Goal: Transaction & Acquisition: Purchase product/service

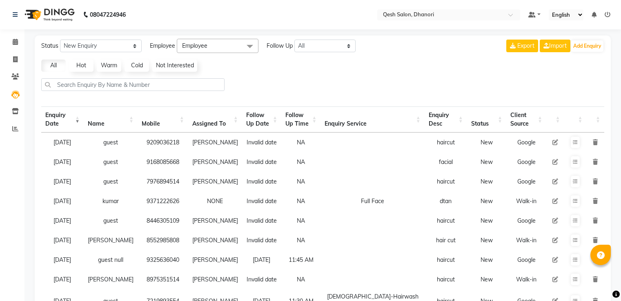
select select "10"
click at [11, 43] on span at bounding box center [15, 42] width 14 height 9
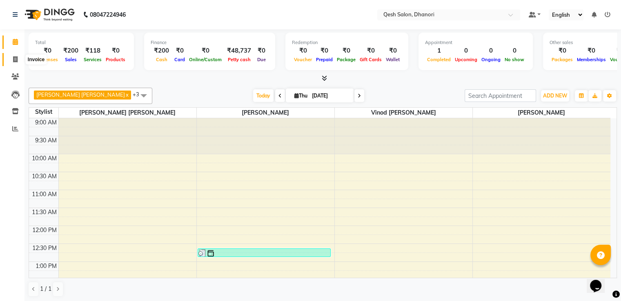
click at [15, 59] on icon at bounding box center [15, 59] width 4 height 6
select select "service"
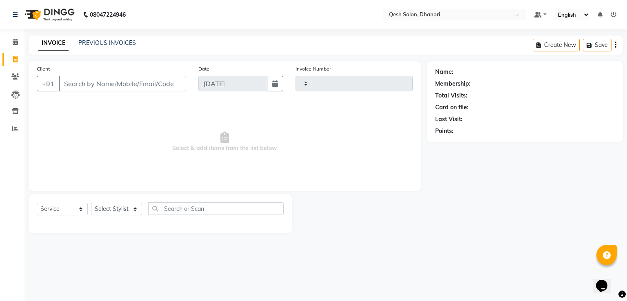
type input "0634"
select select "7641"
click at [75, 84] on input "Client" at bounding box center [122, 84] width 127 height 16
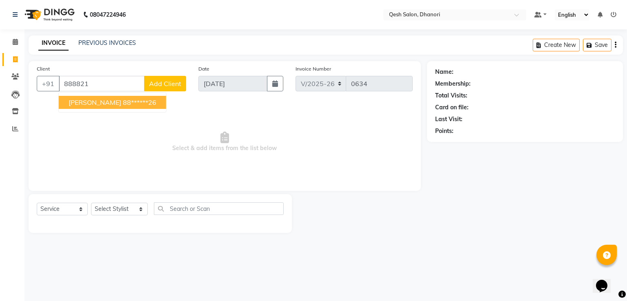
click at [129, 99] on ngb-highlight "88******26" at bounding box center [139, 102] width 33 height 8
type input "88******26"
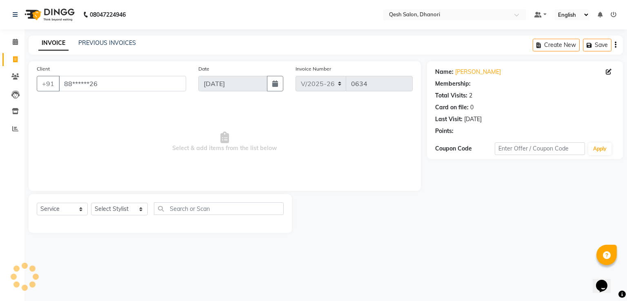
select select "1: Object"
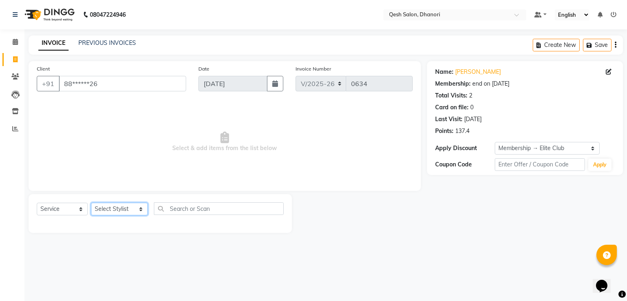
click at [125, 209] on select "Select Stylist [PERSON_NAME] [PERSON_NAME] [PERSON_NAME] [PERSON_NAME] [PERSON_…" at bounding box center [119, 209] width 57 height 13
select select "79251"
click at [91, 203] on select "Select Stylist [PERSON_NAME] [PERSON_NAME] [PERSON_NAME] [PERSON_NAME] [PERSON_…" at bounding box center [119, 209] width 57 height 13
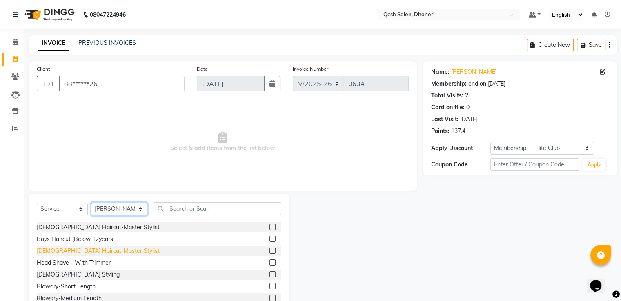
scroll to position [41, 0]
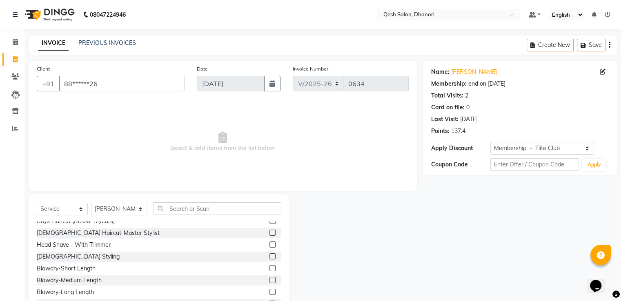
click at [270, 232] on label at bounding box center [273, 233] width 6 height 6
click at [270, 232] on input "checkbox" at bounding box center [272, 233] width 5 height 5
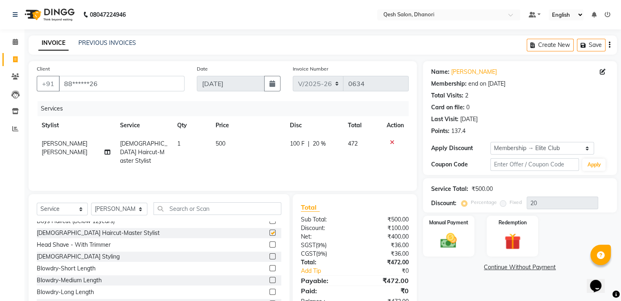
checkbox input "false"
click at [508, 237] on img at bounding box center [512, 242] width 27 height 21
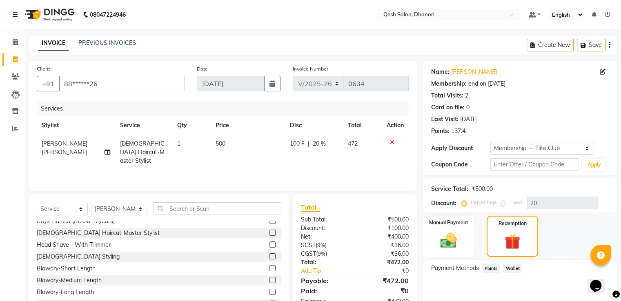
click at [492, 268] on span "Points" at bounding box center [491, 268] width 18 height 9
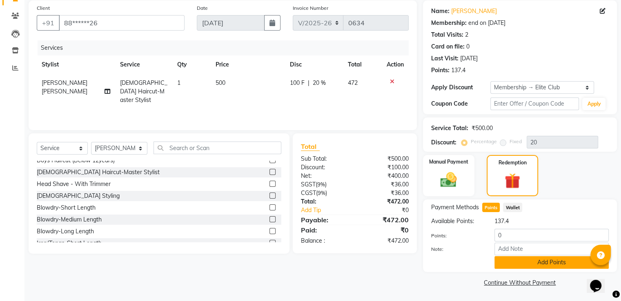
click at [552, 259] on button "Add Points" at bounding box center [552, 263] width 114 height 13
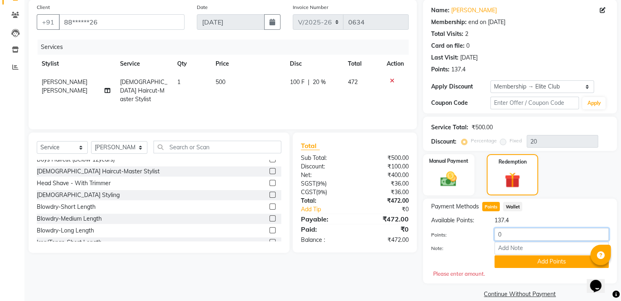
click at [506, 236] on input "0" at bounding box center [552, 234] width 114 height 13
type input "100"
click at [546, 266] on button "Add Points" at bounding box center [552, 262] width 114 height 13
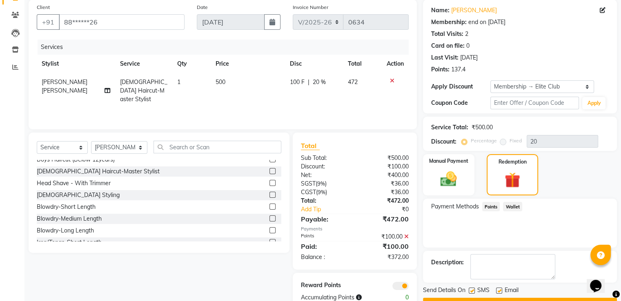
scroll to position [83, 0]
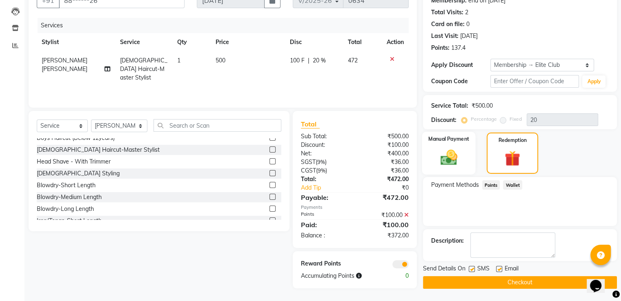
click at [451, 161] on img at bounding box center [448, 158] width 27 height 20
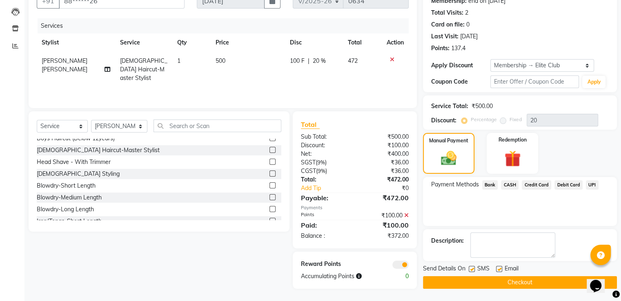
click at [590, 183] on span "UPI" at bounding box center [592, 185] width 13 height 9
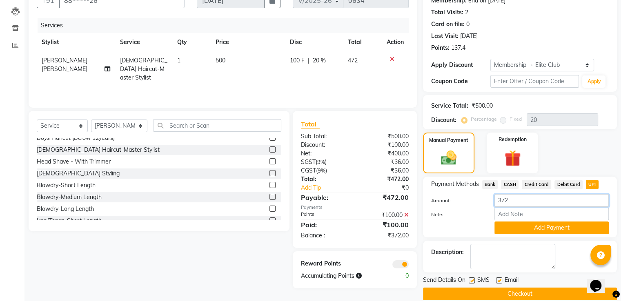
click at [512, 204] on input "372" at bounding box center [552, 200] width 114 height 13
click at [511, 182] on span "CASH" at bounding box center [510, 184] width 18 height 9
click at [511, 204] on input "372" at bounding box center [552, 200] width 114 height 13
type input "300"
click at [530, 228] on button "Add Payment" at bounding box center [552, 228] width 114 height 13
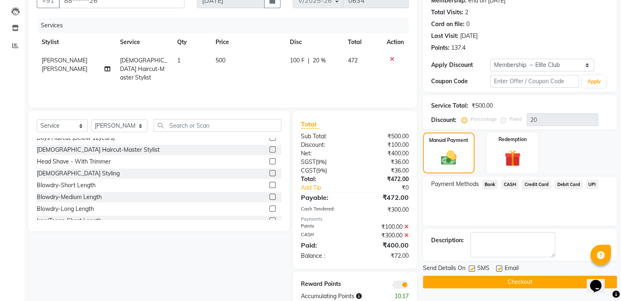
scroll to position [104, 0]
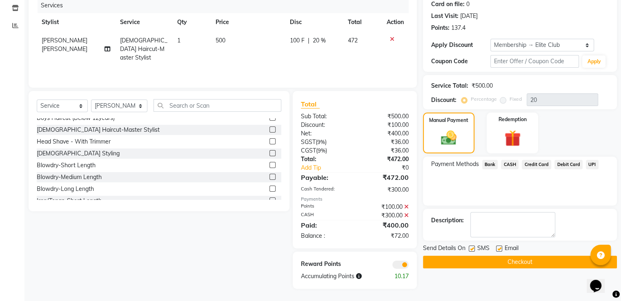
click at [591, 164] on span "UPI" at bounding box center [592, 164] width 13 height 9
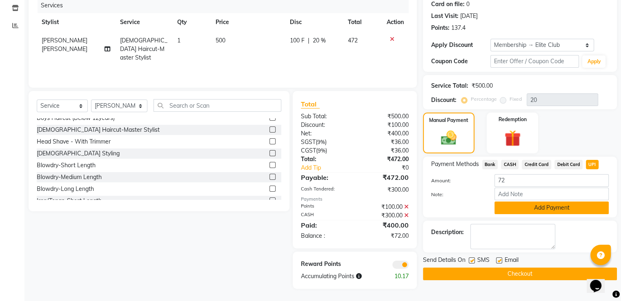
click at [527, 206] on button "Add Payment" at bounding box center [552, 208] width 114 height 13
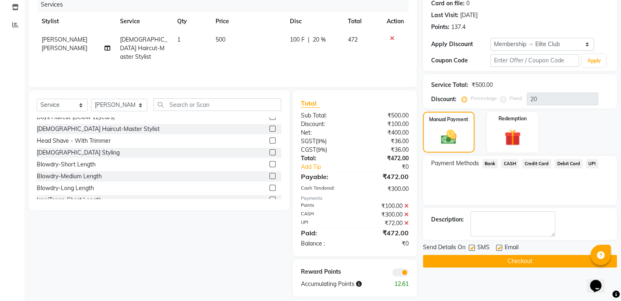
scroll to position [113, 0]
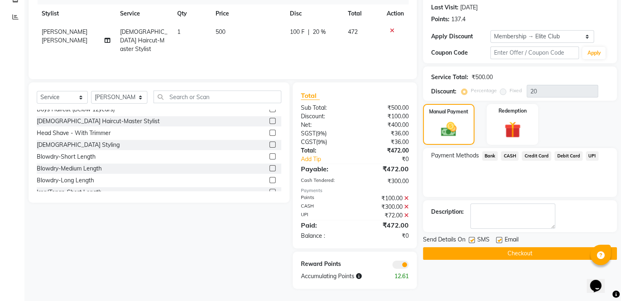
click at [518, 251] on button "Checkout" at bounding box center [520, 254] width 194 height 13
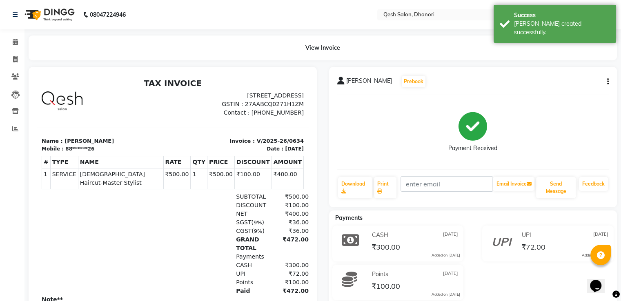
scroll to position [80, 0]
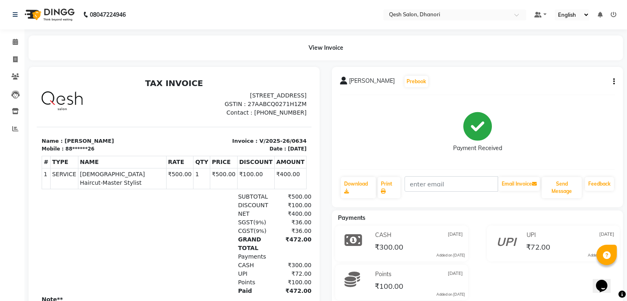
select select "service"
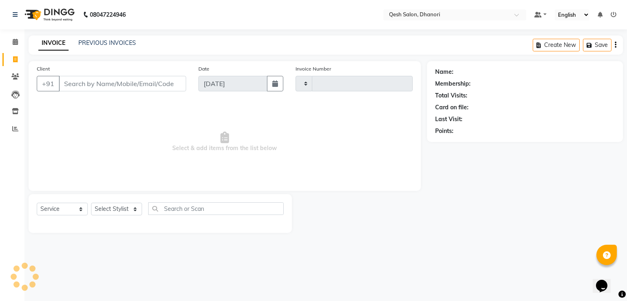
type input "0635"
select select "7641"
click at [13, 40] on icon at bounding box center [15, 42] width 5 height 6
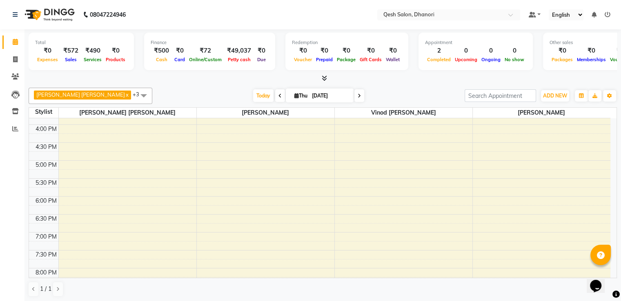
scroll to position [204, 0]
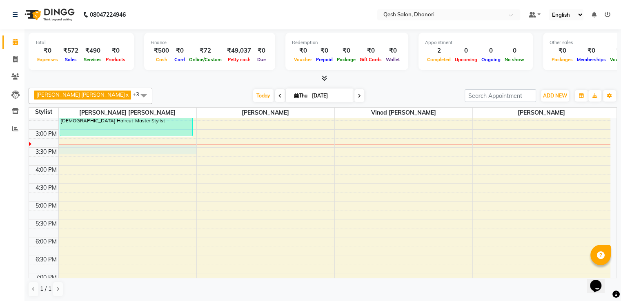
click at [74, 151] on div "9:00 AM 9:30 AM 10:00 AM 10:30 AM 11:00 AM 11:30 AM 12:00 PM 12:30 PM 1:00 PM 1…" at bounding box center [320, 165] width 582 height 503
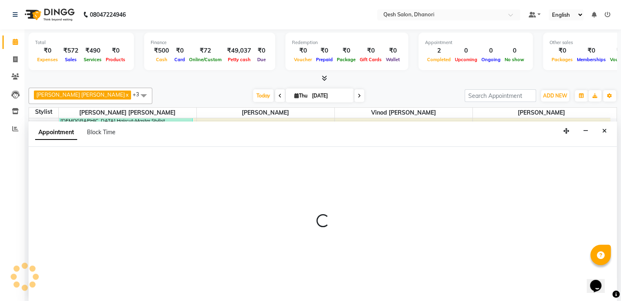
scroll to position [0, 0]
select select "79251"
select select "930"
select select "tentative"
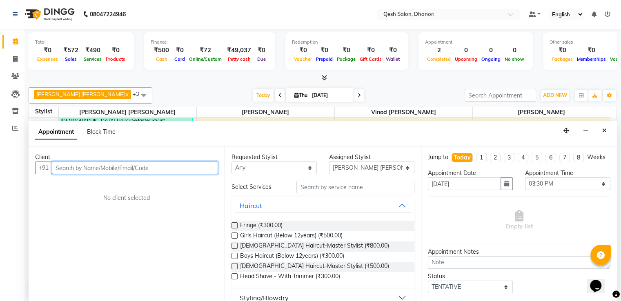
click at [66, 165] on input "text" at bounding box center [135, 168] width 166 height 13
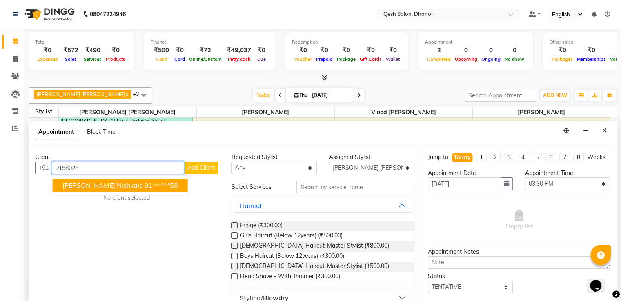
click at [84, 182] on span "[PERSON_NAME] Nishkale" at bounding box center [102, 185] width 80 height 8
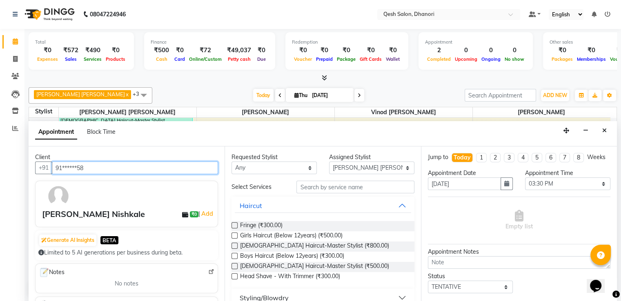
type input "91******58"
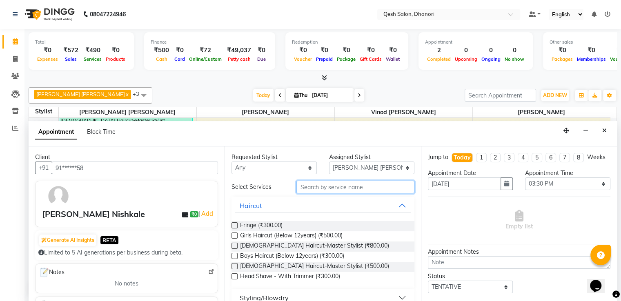
click at [309, 183] on input "text" at bounding box center [356, 187] width 118 height 13
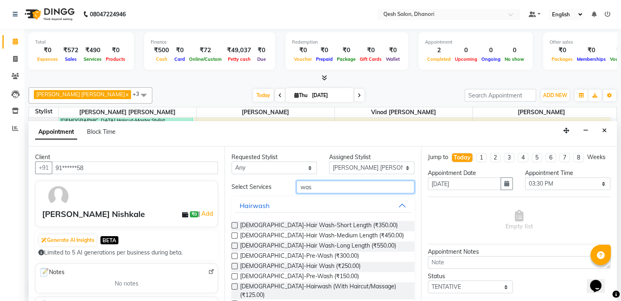
type input "was"
click at [234, 233] on label at bounding box center [235, 236] width 6 height 6
click at [234, 234] on input "checkbox" at bounding box center [234, 236] width 5 height 5
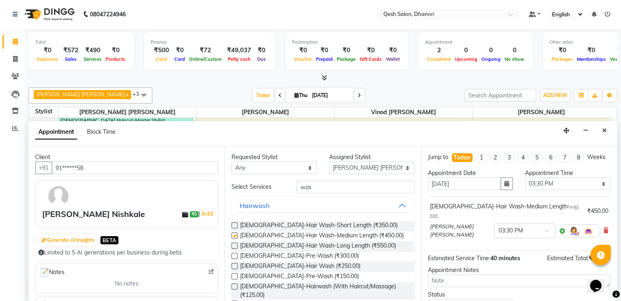
checkbox input "false"
click at [321, 189] on input "was" at bounding box center [356, 187] width 118 height 13
type input "w"
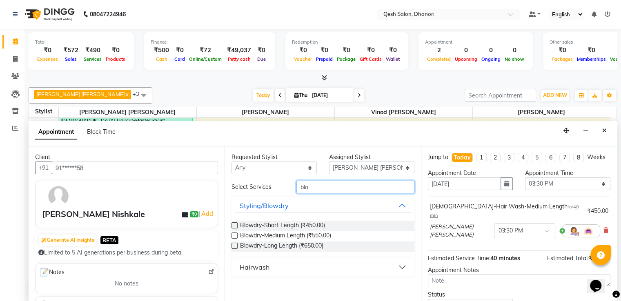
type input "blo"
click at [234, 235] on label at bounding box center [235, 236] width 6 height 6
click at [234, 235] on input "checkbox" at bounding box center [234, 236] width 5 height 5
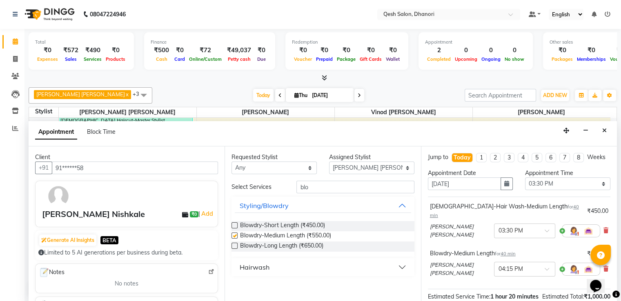
checkbox input "false"
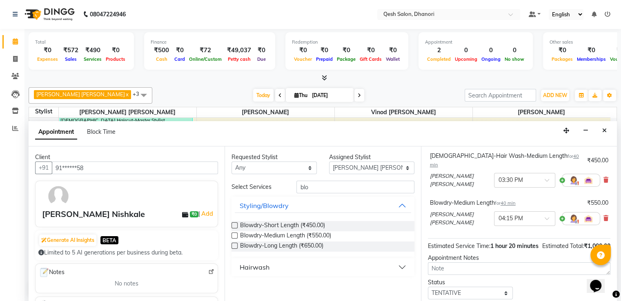
scroll to position [105, 0]
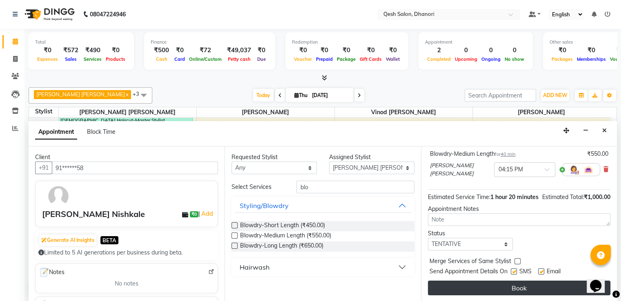
click at [513, 286] on button "Book" at bounding box center [519, 288] width 183 height 15
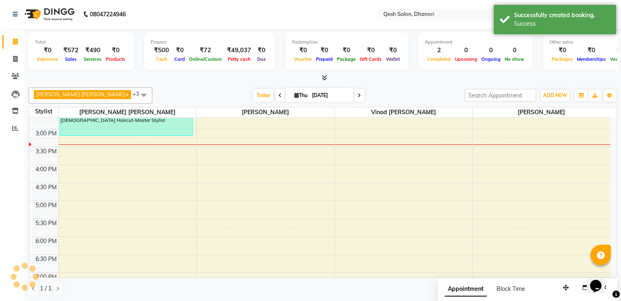
scroll to position [0, 0]
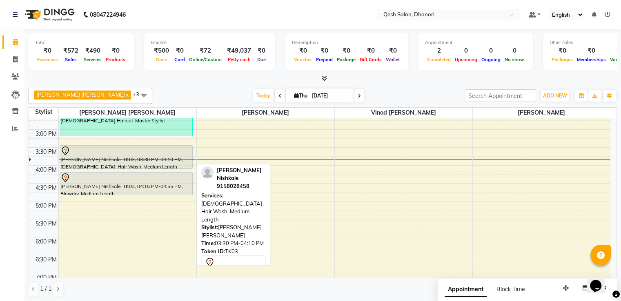
click at [109, 163] on div "[PERSON_NAME] Nishkale, TK03, 03:30 PM-04:10 PM, [DEMOGRAPHIC_DATA]-Hair Wash-M…" at bounding box center [126, 157] width 133 height 23
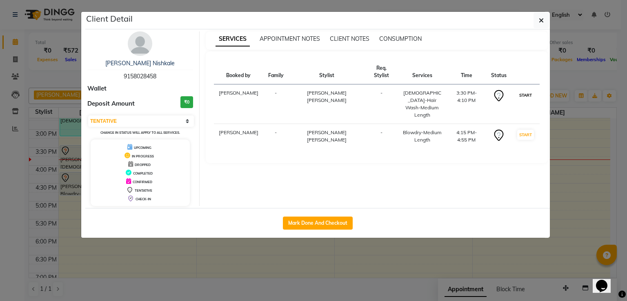
click at [519, 90] on button "START" at bounding box center [525, 95] width 17 height 10
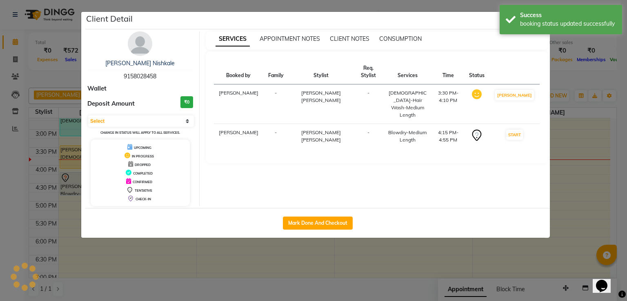
click at [517, 130] on button "START" at bounding box center [514, 135] width 17 height 10
select select "1"
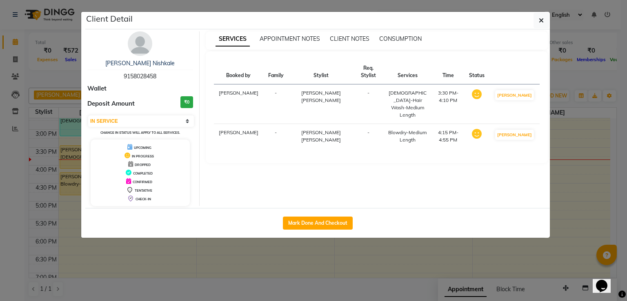
click at [586, 212] on ngb-modal-window "Client Detail [PERSON_NAME] Nishkale 9158028458 Wallet Deposit Amount ₹0 Select…" at bounding box center [313, 150] width 627 height 301
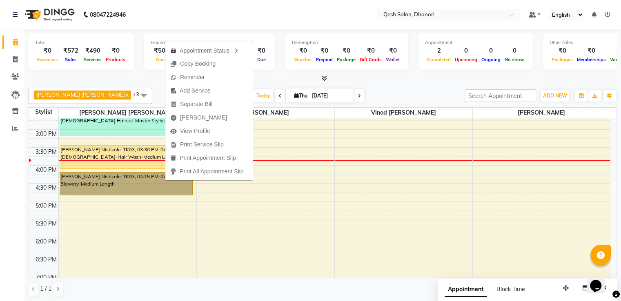
click at [332, 216] on div "9:00 AM 9:30 AM 10:00 AM 10:30 AM 11:00 AM 11:30 AM 12:00 PM 12:30 PM 1:00 PM 1…" at bounding box center [320, 165] width 582 height 503
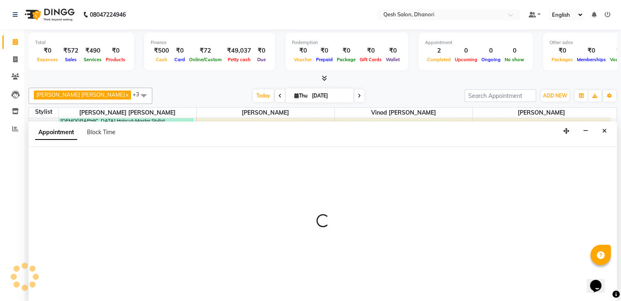
scroll to position [0, 0]
select select "83667"
select select "1050"
select select "tentative"
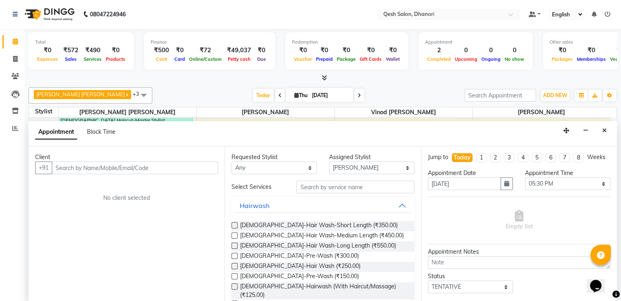
click at [87, 165] on input "text" at bounding box center [135, 168] width 166 height 13
type input "m"
click at [606, 128] on icon "Close" at bounding box center [604, 131] width 4 height 6
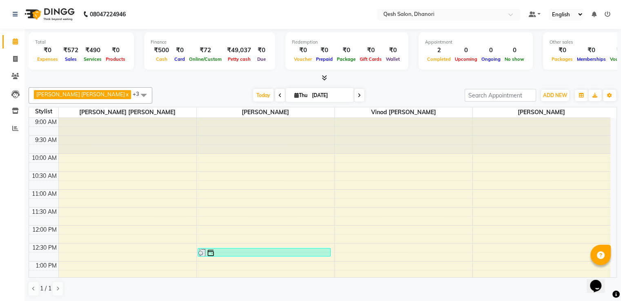
scroll to position [0, 0]
click at [11, 58] on span at bounding box center [15, 59] width 14 height 9
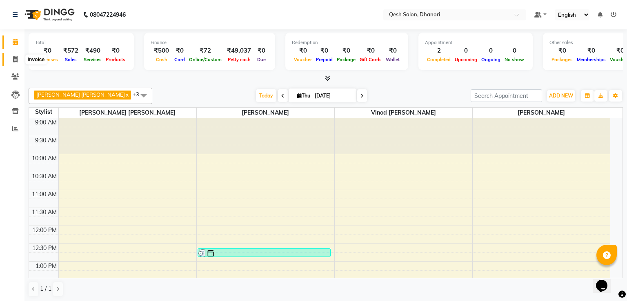
select select "service"
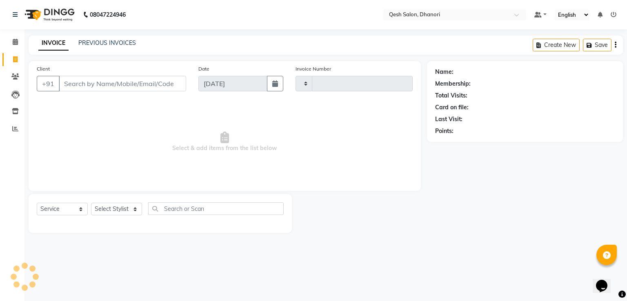
type input "0635"
select select "7641"
click at [124, 208] on select "Select Stylist [PERSON_NAME] [PERSON_NAME] [PERSON_NAME] [PERSON_NAME] [PERSON_…" at bounding box center [119, 209] width 57 height 13
select select "83742"
click at [91, 203] on select "Select Stylist [PERSON_NAME] [PERSON_NAME] [PERSON_NAME] [PERSON_NAME] [PERSON_…" at bounding box center [119, 209] width 57 height 13
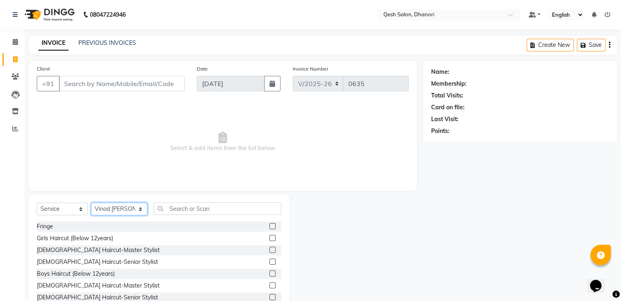
scroll to position [41, 0]
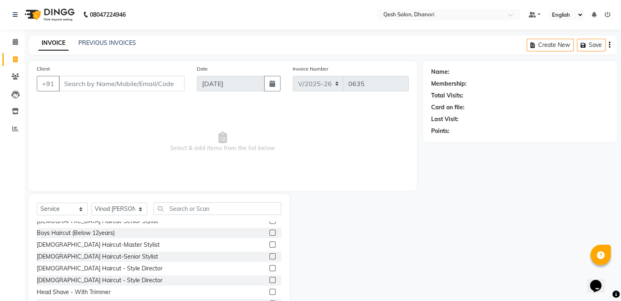
click at [270, 257] on label at bounding box center [273, 257] width 6 height 6
click at [270, 257] on input "checkbox" at bounding box center [272, 256] width 5 height 5
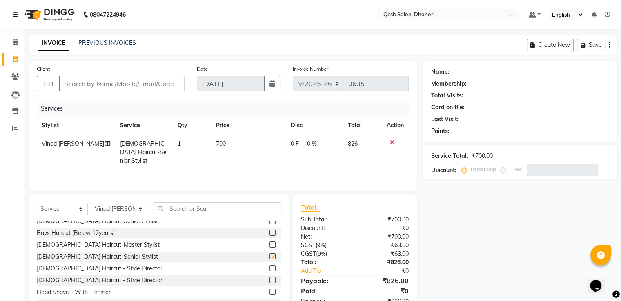
checkbox input "false"
click at [87, 80] on input "Client" at bounding box center [122, 84] width 126 height 16
click at [174, 210] on input "text" at bounding box center [217, 209] width 127 height 13
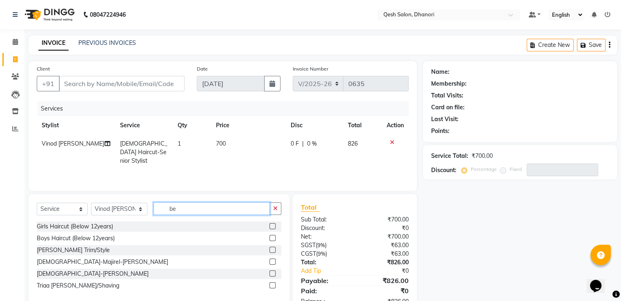
scroll to position [0, 0]
type input "be"
click at [273, 252] on label at bounding box center [273, 250] width 6 height 6
click at [273, 252] on input "checkbox" at bounding box center [272, 250] width 5 height 5
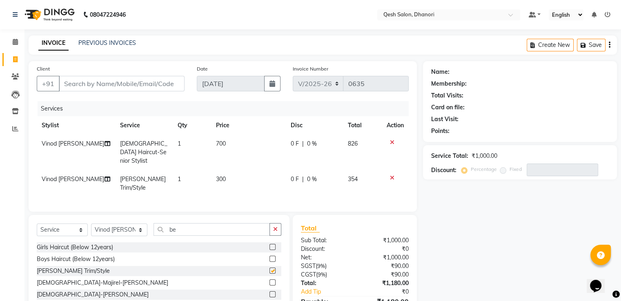
checkbox input "false"
click at [204, 227] on input "be" at bounding box center [212, 229] width 116 height 13
type input "b"
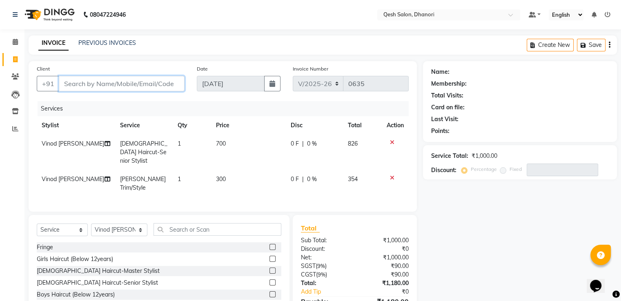
click at [72, 85] on input "Client" at bounding box center [122, 84] width 126 height 16
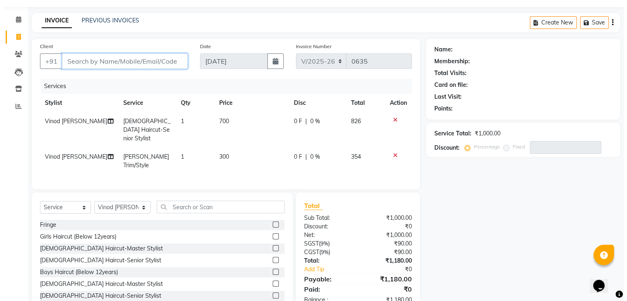
scroll to position [45, 0]
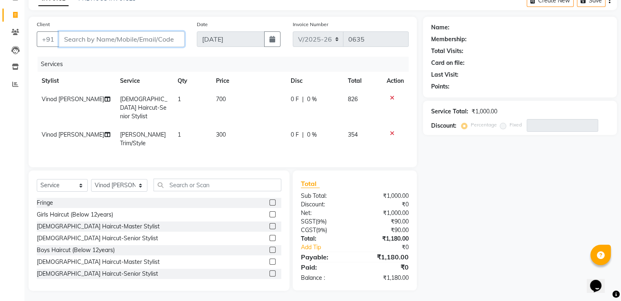
click at [70, 45] on input "Client" at bounding box center [122, 39] width 126 height 16
type input "9"
type input "0"
type input "9604417466"
click at [161, 34] on button "Add Client" at bounding box center [164, 39] width 42 height 16
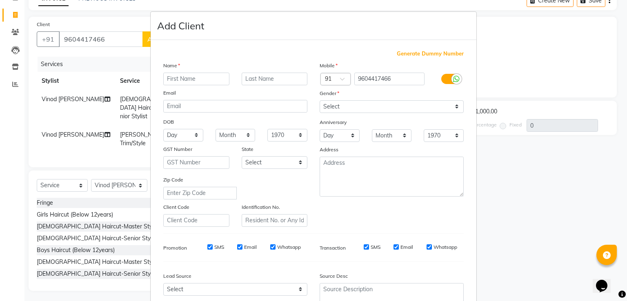
click at [178, 73] on input "text" at bounding box center [196, 79] width 66 height 13
type input "[PERSON_NAME]"
click at [247, 79] on input "text" at bounding box center [275, 79] width 66 height 13
click at [288, 79] on input "Surawanshi" at bounding box center [275, 79] width 66 height 13
type input "S"
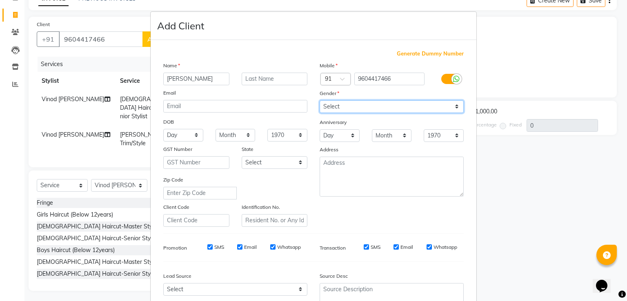
click at [329, 107] on select "Select [DEMOGRAPHIC_DATA] [DEMOGRAPHIC_DATA] Other Prefer Not To Say" at bounding box center [392, 106] width 144 height 13
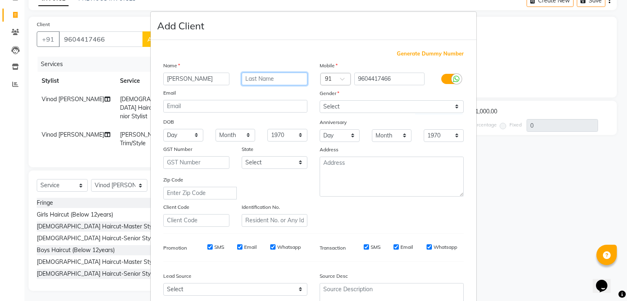
click at [273, 79] on input "text" at bounding box center [275, 79] width 66 height 13
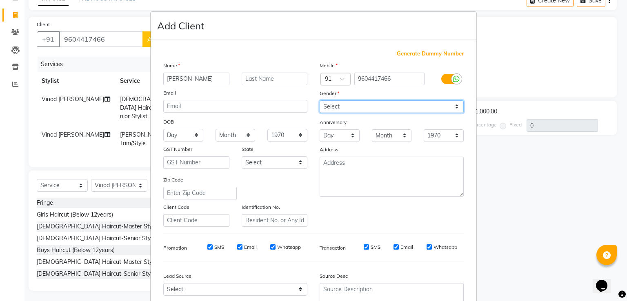
click at [349, 108] on select "Select [DEMOGRAPHIC_DATA] [DEMOGRAPHIC_DATA] Other Prefer Not To Say" at bounding box center [392, 106] width 144 height 13
select select "[DEMOGRAPHIC_DATA]"
click at [320, 101] on select "Select [DEMOGRAPHIC_DATA] [DEMOGRAPHIC_DATA] Other Prefer Not To Say" at bounding box center [392, 106] width 144 height 13
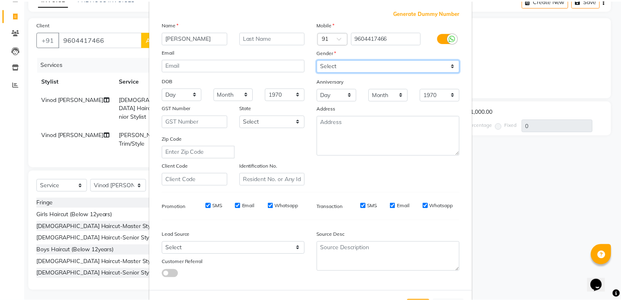
scroll to position [80, 0]
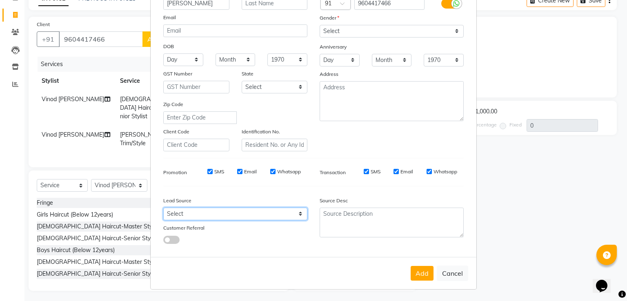
click at [212, 216] on select "Select Walk-in Referral Internet Friend Word of Mouth Advertisement Facebook Ju…" at bounding box center [235, 214] width 144 height 13
select select "51686"
click at [163, 208] on select "Select Walk-in Referral Internet Friend Word of Mouth Advertisement Facebook Ju…" at bounding box center [235, 214] width 144 height 13
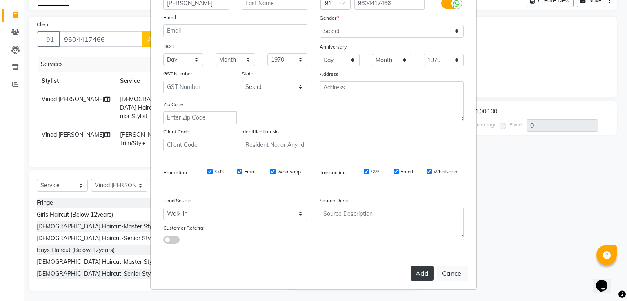
click at [413, 270] on button "Add" at bounding box center [422, 273] width 23 height 15
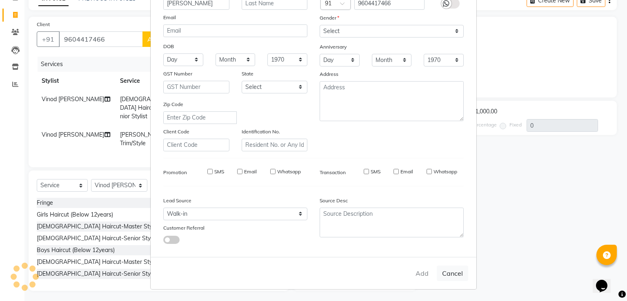
type input "96******66"
select select
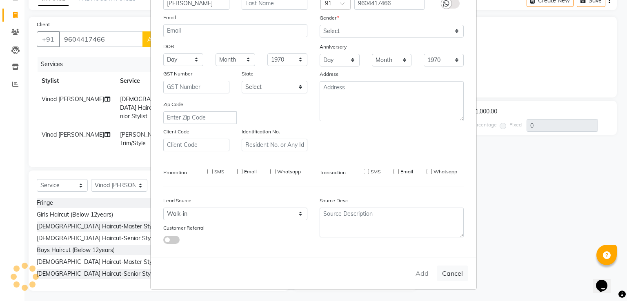
select select
checkbox input "false"
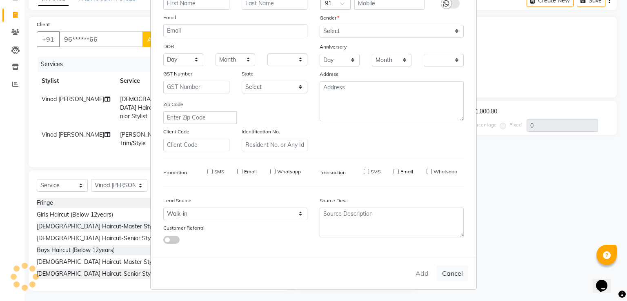
checkbox input "false"
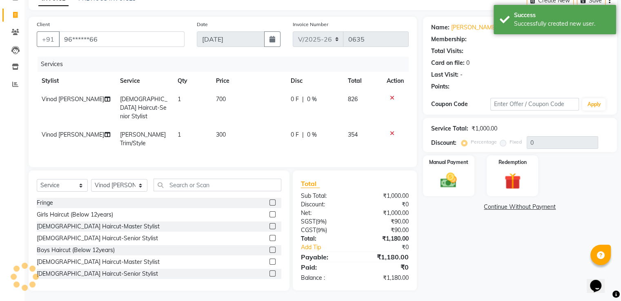
select select "1: Object"
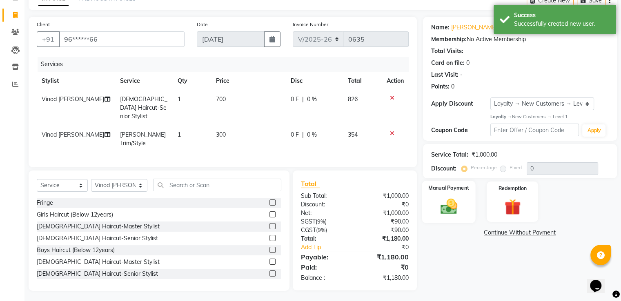
click at [454, 198] on img at bounding box center [448, 207] width 27 height 20
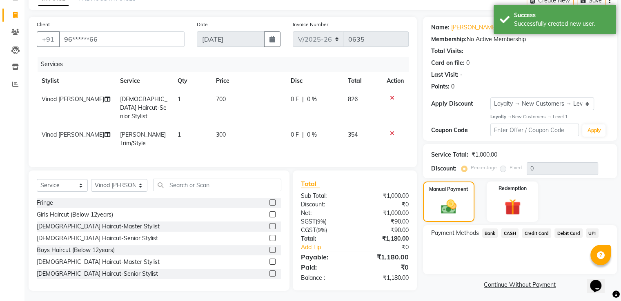
click at [588, 230] on span "UPI" at bounding box center [592, 233] width 13 height 9
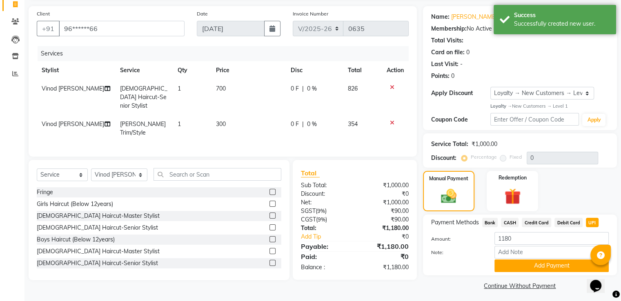
scroll to position [59, 0]
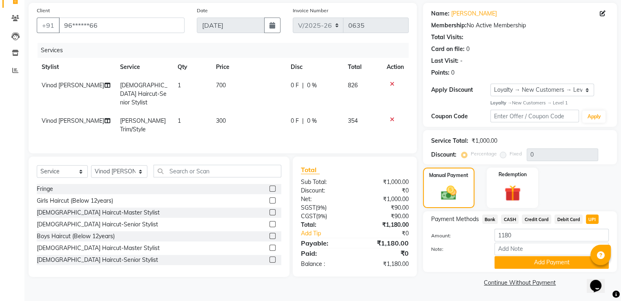
click at [507, 219] on span "CASH" at bounding box center [510, 219] width 18 height 9
click at [530, 260] on button "Add Payment" at bounding box center [552, 263] width 114 height 13
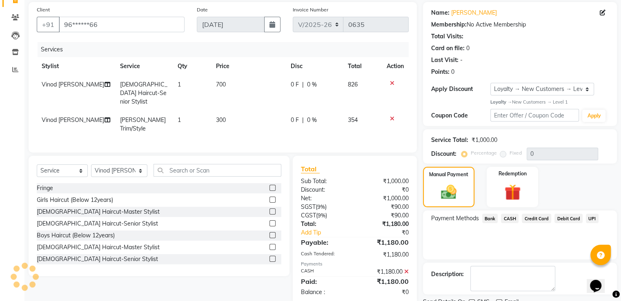
click at [591, 217] on span "UPI" at bounding box center [592, 218] width 13 height 9
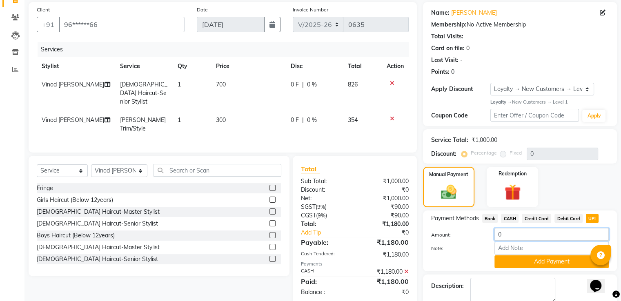
click at [505, 239] on input "0" at bounding box center [552, 234] width 114 height 13
click at [406, 271] on icon at bounding box center [406, 272] width 4 height 6
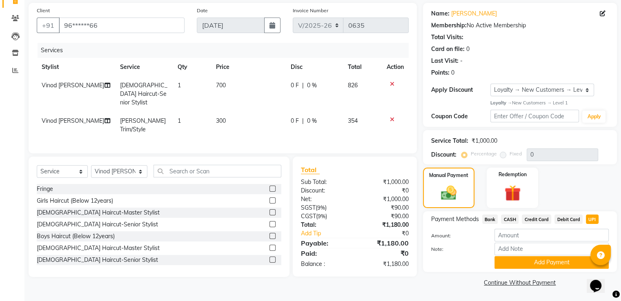
click at [507, 219] on span "CASH" at bounding box center [510, 219] width 18 height 9
click at [514, 237] on input "1180" at bounding box center [552, 235] width 114 height 13
type input "1000"
click at [547, 263] on button "Add Payment" at bounding box center [552, 263] width 114 height 13
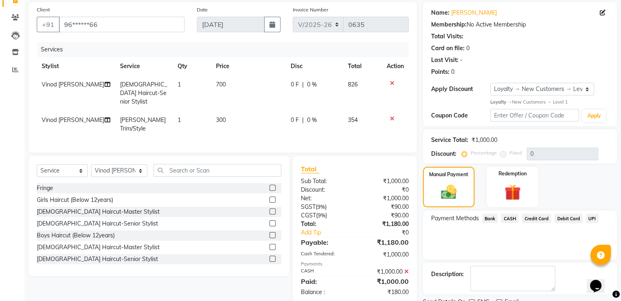
click at [593, 219] on span "UPI" at bounding box center [592, 218] width 13 height 9
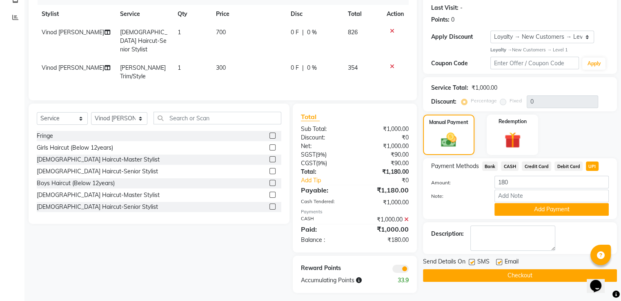
scroll to position [114, 0]
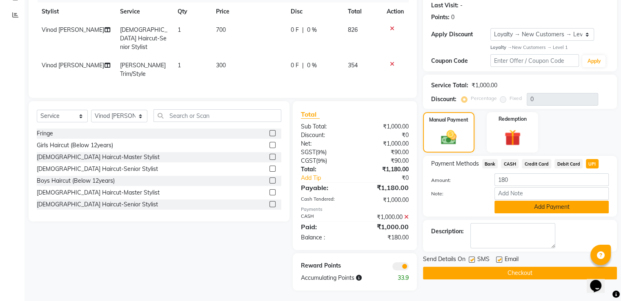
click at [549, 211] on button "Add Payment" at bounding box center [552, 207] width 114 height 13
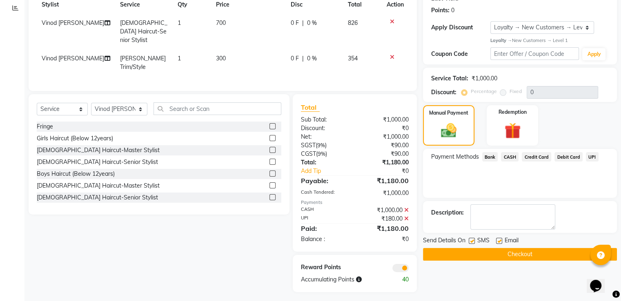
scroll to position [123, 0]
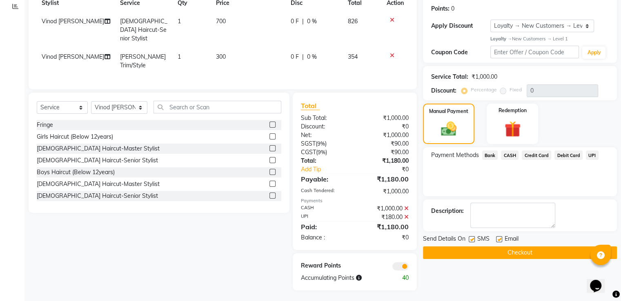
click at [522, 250] on button "Checkout" at bounding box center [520, 253] width 194 height 13
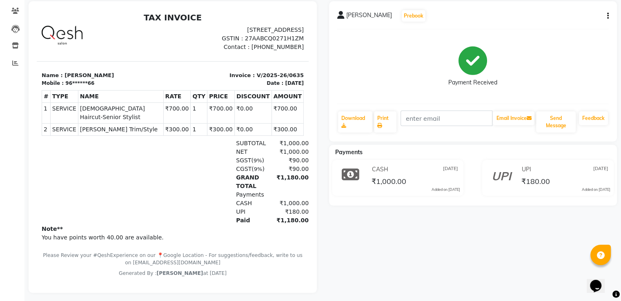
scroll to position [76, 0]
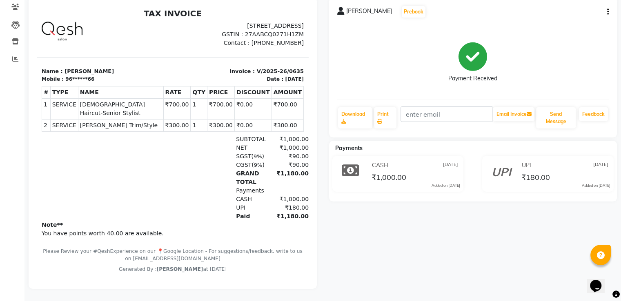
click at [606, 8] on button "button" at bounding box center [606, 12] width 5 height 9
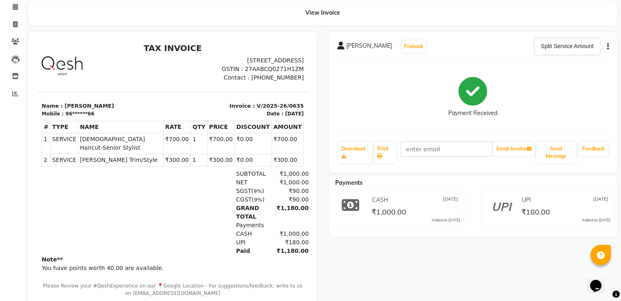
scroll to position [0, 0]
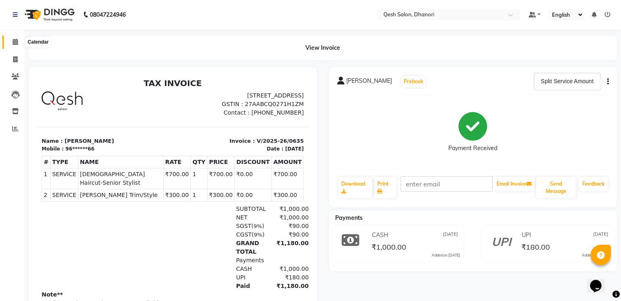
click at [15, 40] on icon at bounding box center [15, 42] width 5 height 6
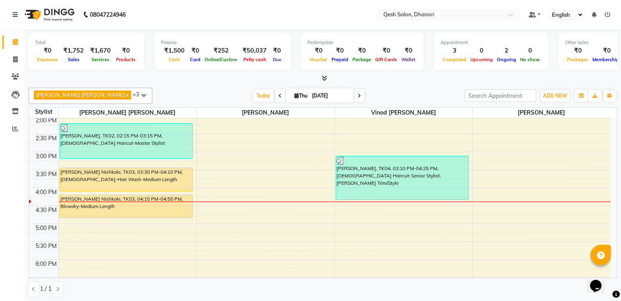
scroll to position [163, 0]
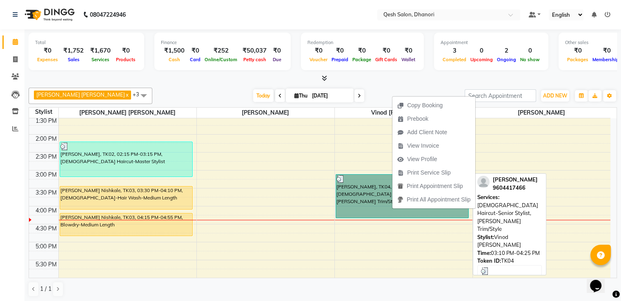
click at [375, 203] on link "[PERSON_NAME], TK04, 03:10 PM-04:25 PM, [DEMOGRAPHIC_DATA] Haircut-Senior Styli…" at bounding box center [403, 196] width 134 height 44
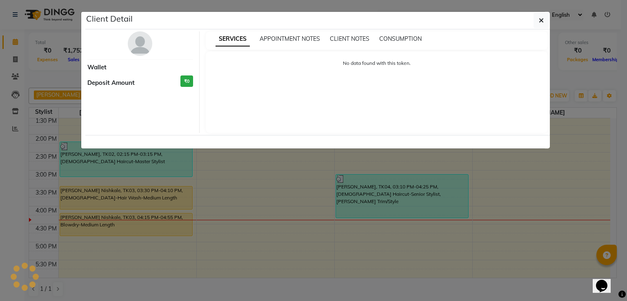
select select "3"
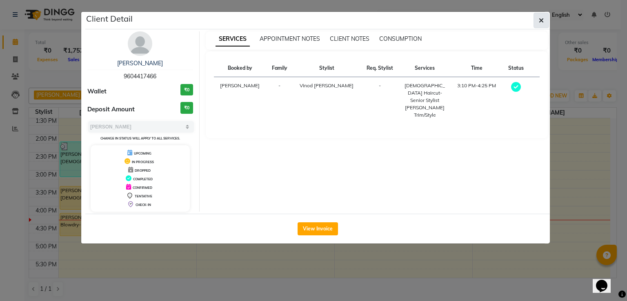
click at [542, 19] on icon "button" at bounding box center [541, 20] width 5 height 7
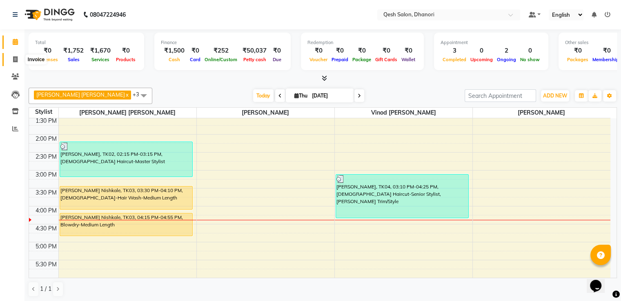
click at [12, 58] on span at bounding box center [15, 59] width 14 height 9
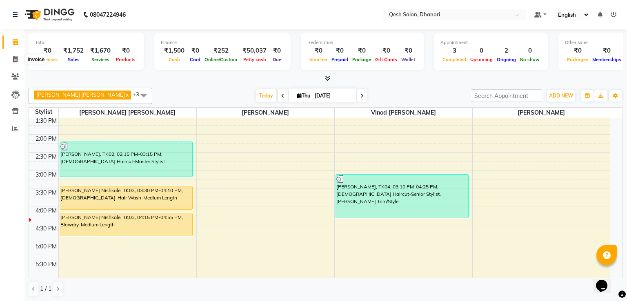
select select "service"
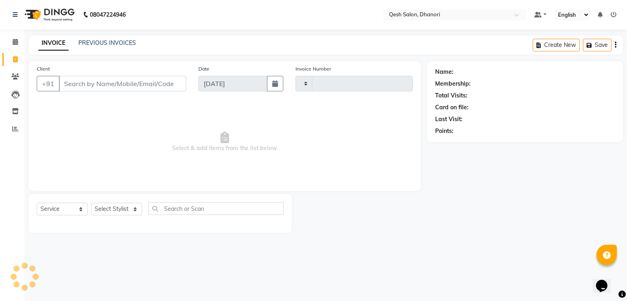
click at [89, 80] on input "Client" at bounding box center [122, 84] width 127 height 16
type input "0636"
select select "7641"
type input "k"
click at [18, 46] on span at bounding box center [15, 42] width 14 height 9
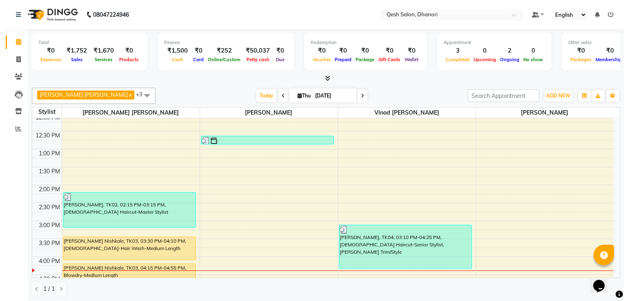
scroll to position [204, 0]
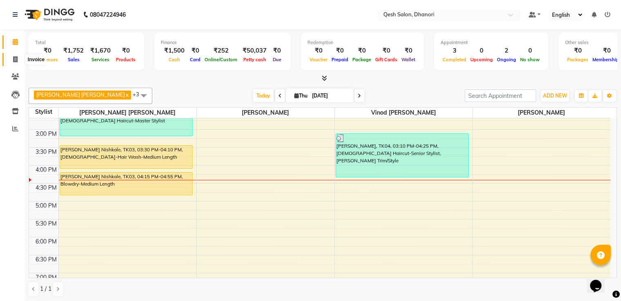
click at [12, 62] on span at bounding box center [15, 59] width 14 height 9
select select "service"
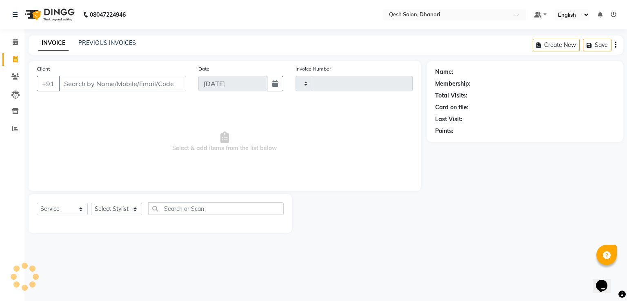
type input "0636"
select select "7641"
click at [69, 80] on input "Client" at bounding box center [122, 84] width 127 height 16
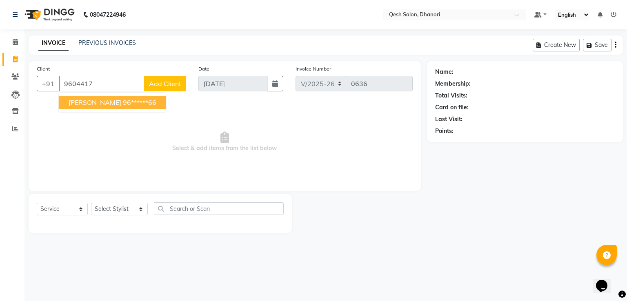
click at [72, 103] on span "[PERSON_NAME]" at bounding box center [95, 102] width 53 height 8
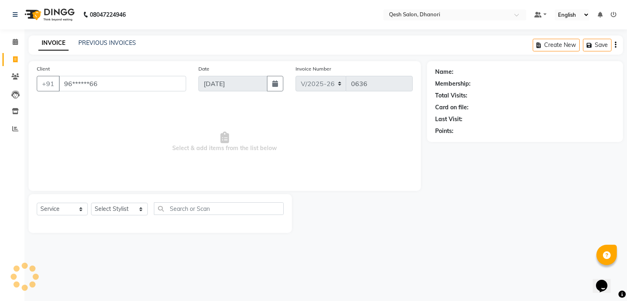
type input "96******66"
select select "1: Object"
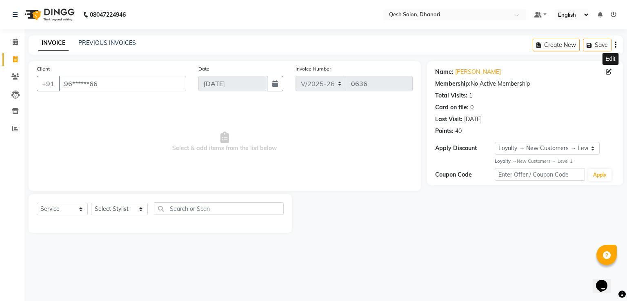
click at [608, 70] on icon at bounding box center [609, 72] width 6 height 6
select select "[DEMOGRAPHIC_DATA]"
select select "51686"
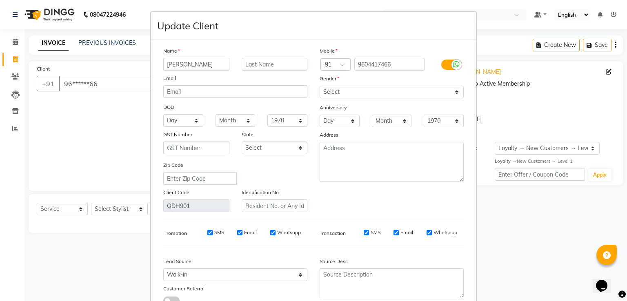
click at [219, 61] on input "[PERSON_NAME]" at bounding box center [196, 64] width 66 height 13
type input "K"
type input "[PERSON_NAME]"
click at [259, 64] on input "text" at bounding box center [275, 64] width 66 height 13
type input "[PERSON_NAME]"
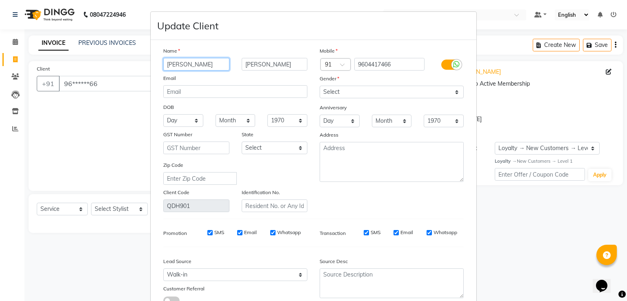
click at [171, 65] on input "[PERSON_NAME]" at bounding box center [196, 64] width 66 height 13
click at [176, 64] on input "[PERSON_NAME]" at bounding box center [196, 64] width 66 height 13
type input "[PERSON_NAME]"
click at [259, 58] on input "[PERSON_NAME]" at bounding box center [275, 64] width 66 height 13
click at [263, 66] on input "[PERSON_NAME]" at bounding box center [275, 64] width 66 height 13
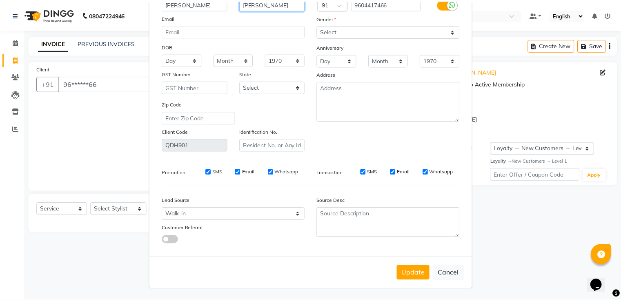
scroll to position [65, 0]
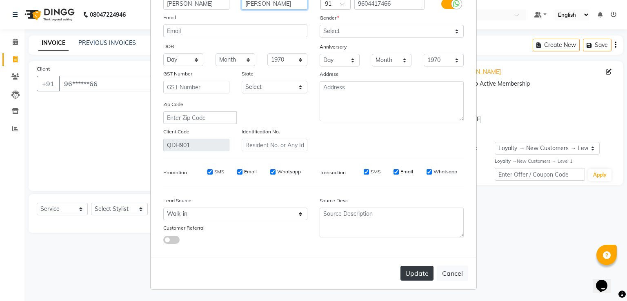
type input "[PERSON_NAME]"
click at [417, 272] on button "Update" at bounding box center [417, 273] width 33 height 15
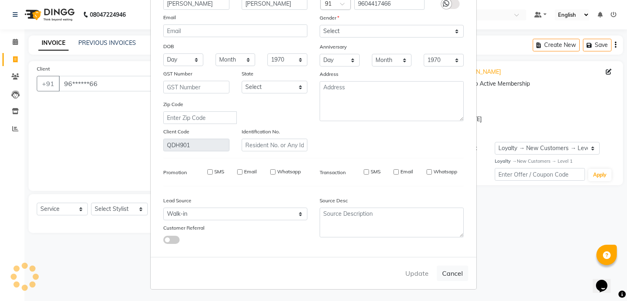
select select
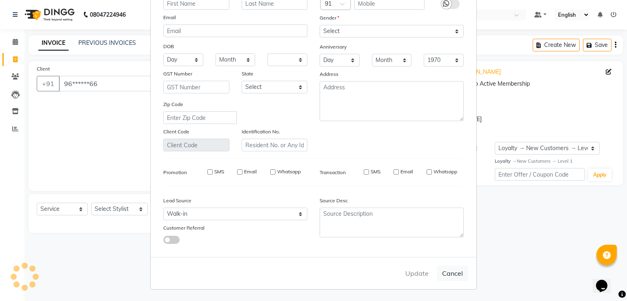
select select
checkbox input "false"
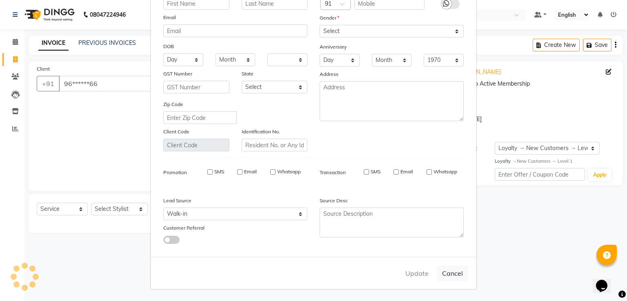
checkbox input "false"
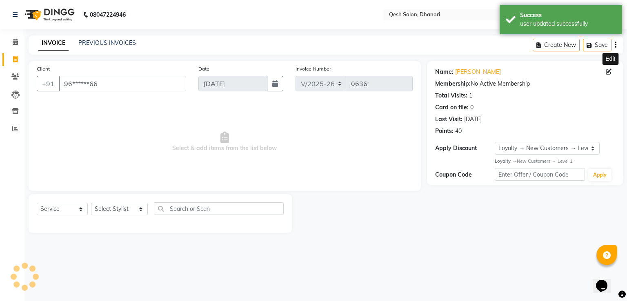
select select "1: Object"
click at [15, 41] on icon at bounding box center [15, 42] width 5 height 6
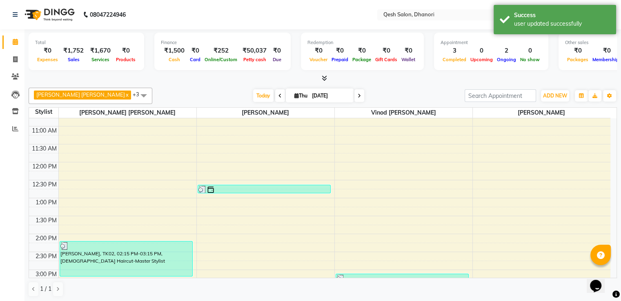
scroll to position [123, 0]
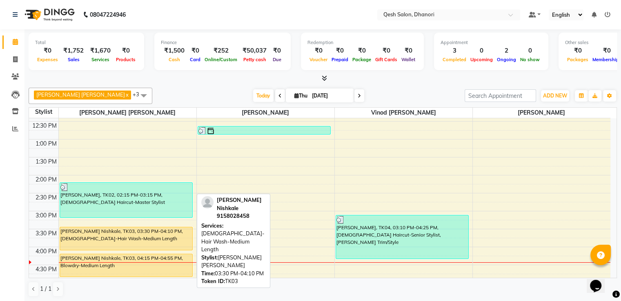
click at [170, 233] on div "[PERSON_NAME] Nishkale, TK03, 03:30 PM-04:10 PM, [DEMOGRAPHIC_DATA]-Hair Wash-M…" at bounding box center [126, 239] width 133 height 23
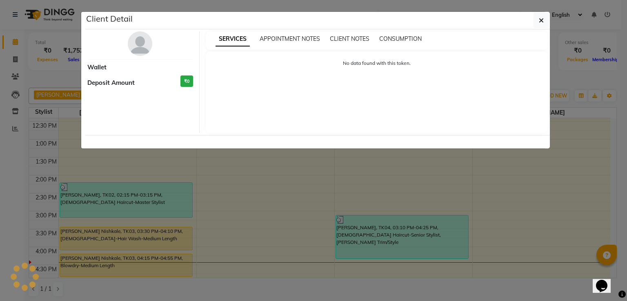
select select "1"
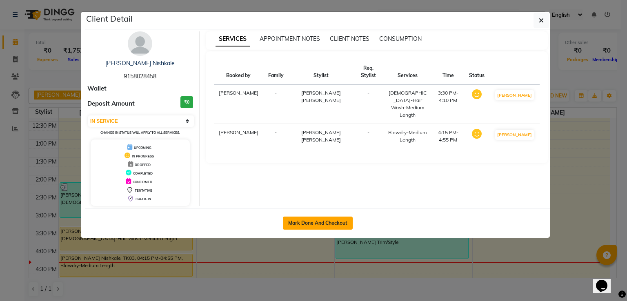
click at [327, 220] on button "Mark Done And Checkout" at bounding box center [318, 223] width 70 height 13
select select "service"
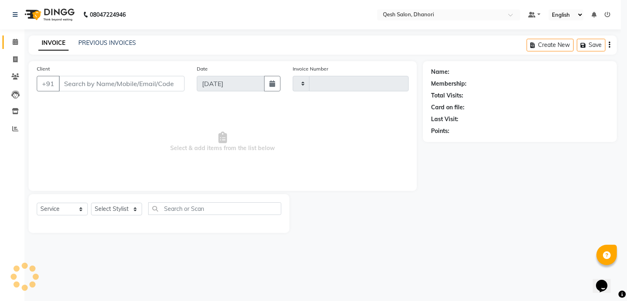
type input "0636"
select select "7641"
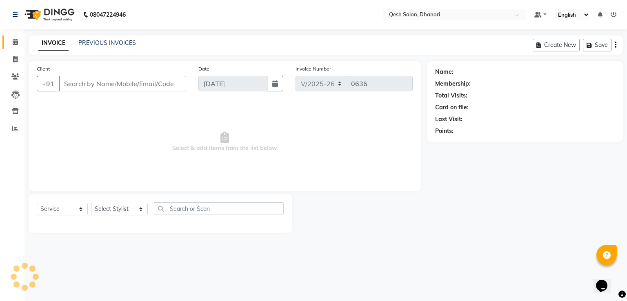
type input "91******58"
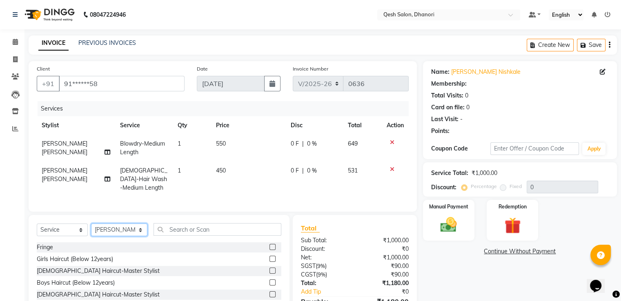
click at [126, 230] on select "Select Stylist [PERSON_NAME] [PERSON_NAME] [PERSON_NAME] [PERSON_NAME] [PERSON_…" at bounding box center [119, 230] width 56 height 13
select select "83667"
click at [91, 224] on select "Select Stylist [PERSON_NAME] [PERSON_NAME] [PERSON_NAME] [PERSON_NAME] [PERSON_…" at bounding box center [119, 230] width 56 height 13
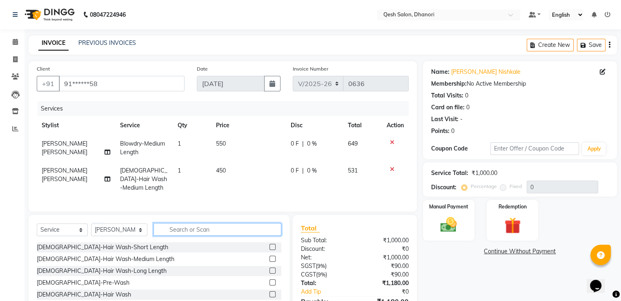
click at [182, 228] on input "text" at bounding box center [217, 229] width 127 height 13
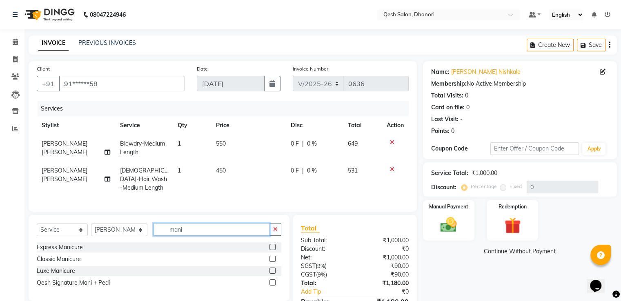
type input "mani"
click at [273, 256] on label at bounding box center [273, 259] width 6 height 6
click at [273, 257] on input "checkbox" at bounding box center [272, 259] width 5 height 5
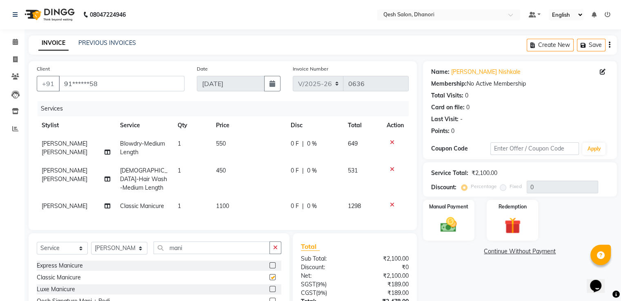
checkbox input "false"
click at [244, 247] on input "mani" at bounding box center [212, 248] width 116 height 13
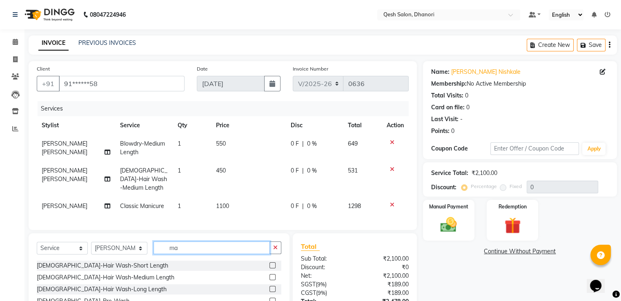
type input "m"
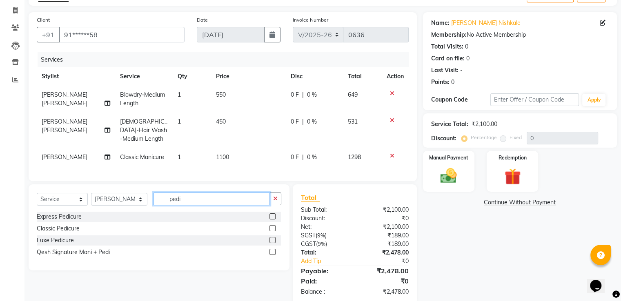
scroll to position [49, 0]
type input "pedi"
click at [274, 226] on label at bounding box center [273, 228] width 6 height 6
click at [274, 226] on input "checkbox" at bounding box center [272, 228] width 5 height 5
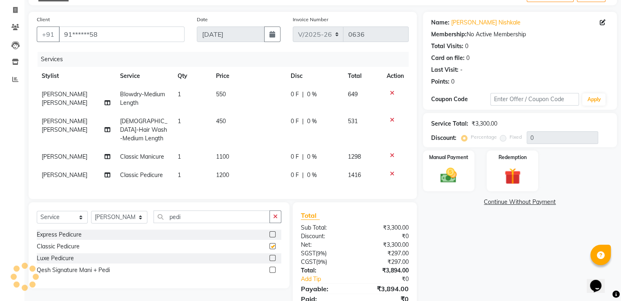
checkbox input "false"
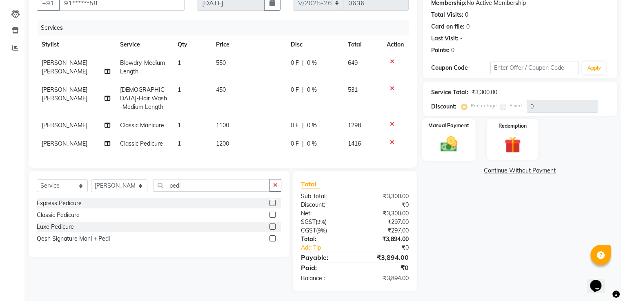
click at [436, 124] on label "Manual Payment" at bounding box center [448, 126] width 41 height 8
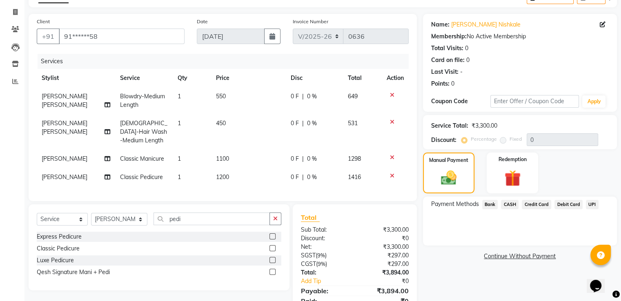
scroll to position [0, 0]
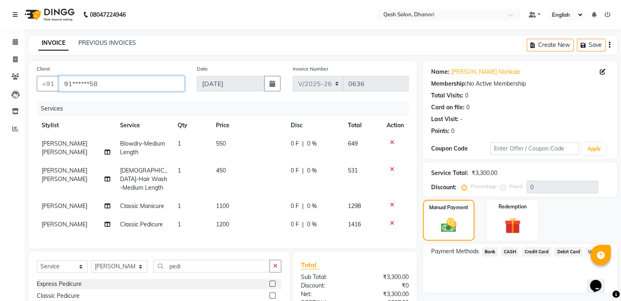
click at [112, 89] on input "91******58" at bounding box center [122, 84] width 126 height 16
type input "9"
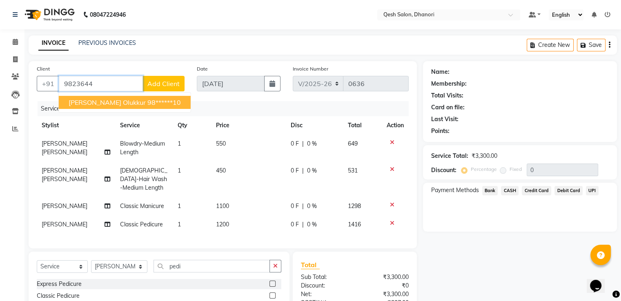
click at [147, 102] on ngb-highlight "98******10" at bounding box center [163, 102] width 33 height 8
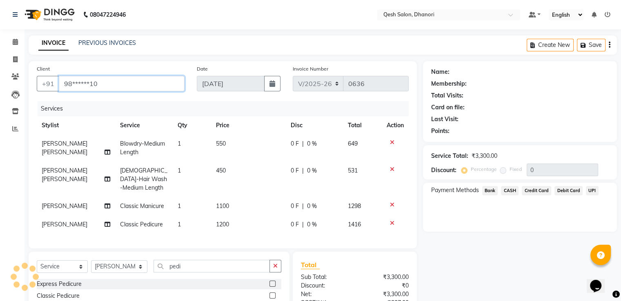
type input "98******10"
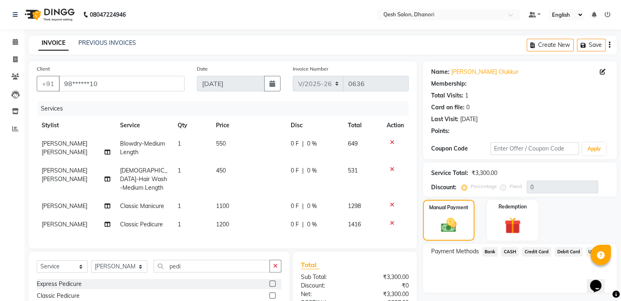
select select "2: Object"
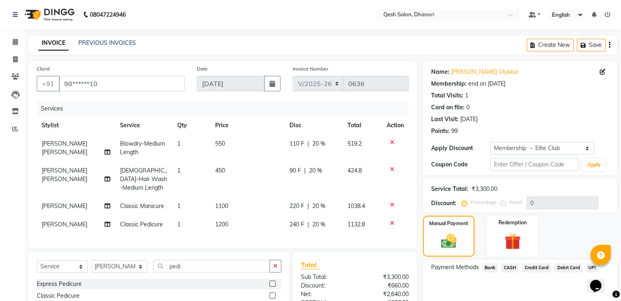
type input "20"
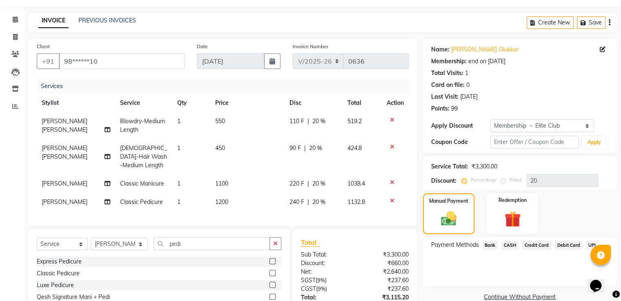
scroll to position [89, 0]
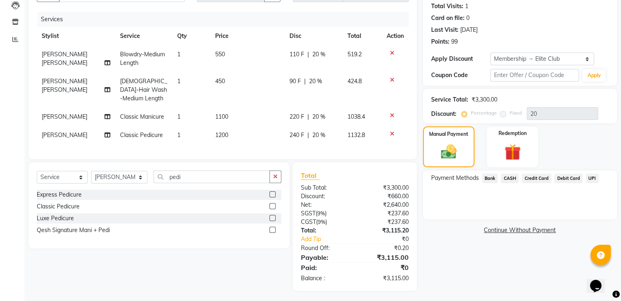
click at [591, 174] on span "UPI" at bounding box center [592, 178] width 13 height 9
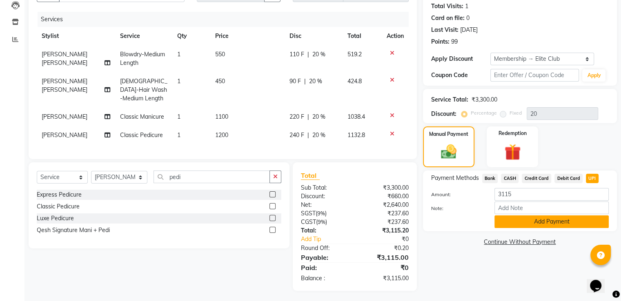
click at [571, 221] on button "Add Payment" at bounding box center [552, 222] width 114 height 13
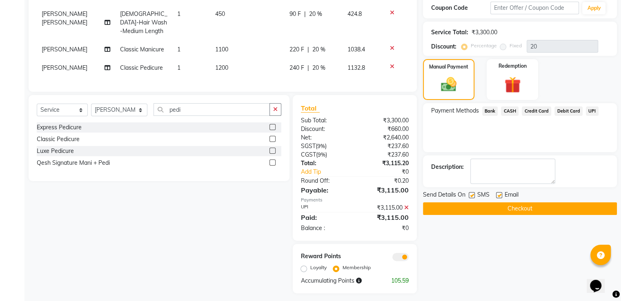
scroll to position [168, 0]
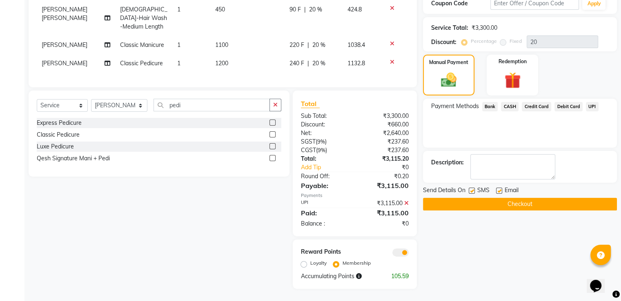
click at [506, 198] on button "Checkout" at bounding box center [520, 204] width 194 height 13
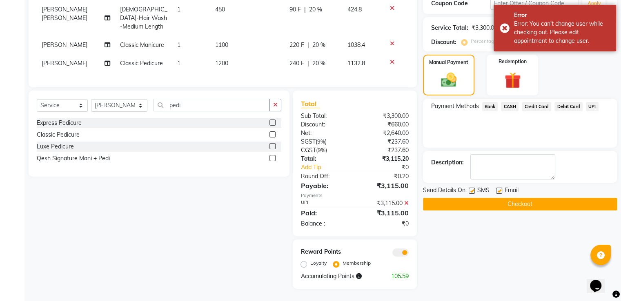
click at [587, 102] on span "UPI" at bounding box center [592, 106] width 13 height 9
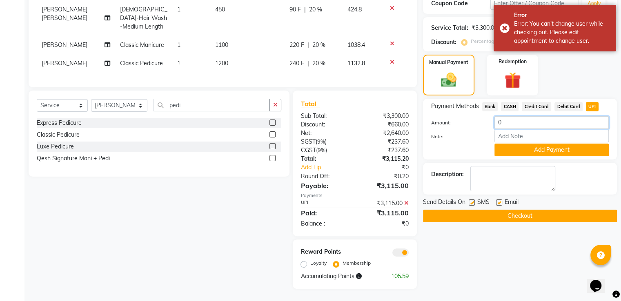
click at [511, 116] on input "0" at bounding box center [552, 122] width 114 height 13
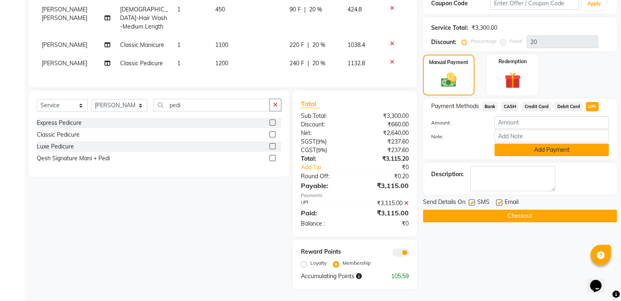
click at [542, 145] on button "Add Payment" at bounding box center [552, 150] width 114 height 13
click at [500, 116] on input "number" at bounding box center [552, 122] width 114 height 13
type input "3115"
click at [562, 146] on button "Add Payment" at bounding box center [552, 150] width 114 height 13
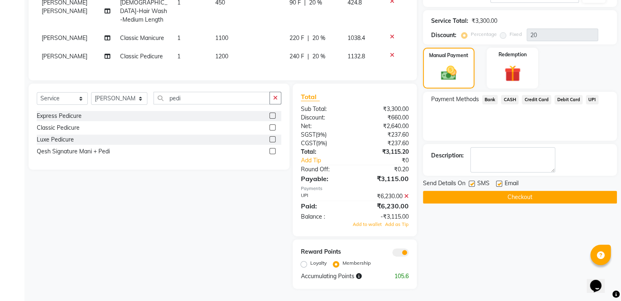
scroll to position [167, 0]
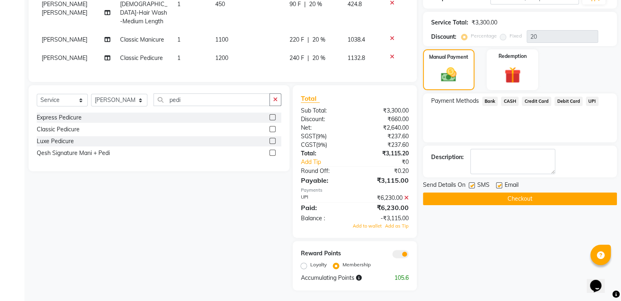
click at [406, 195] on icon at bounding box center [406, 198] width 4 height 6
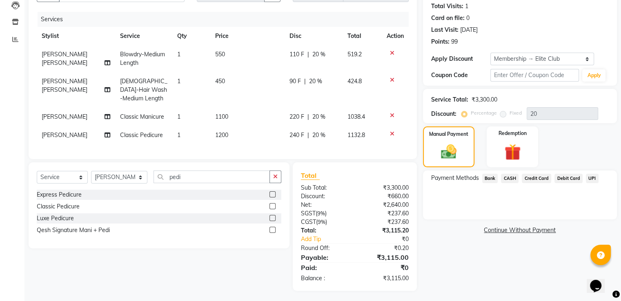
click at [590, 178] on span "UPI" at bounding box center [592, 178] width 13 height 9
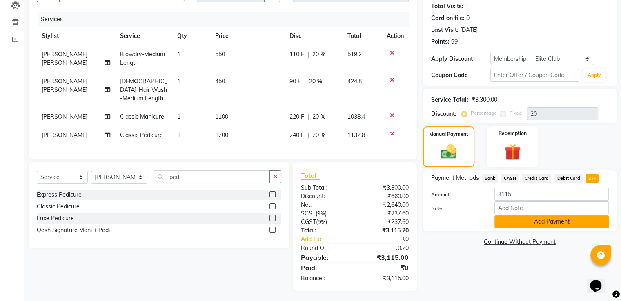
click at [550, 223] on button "Add Payment" at bounding box center [552, 222] width 114 height 13
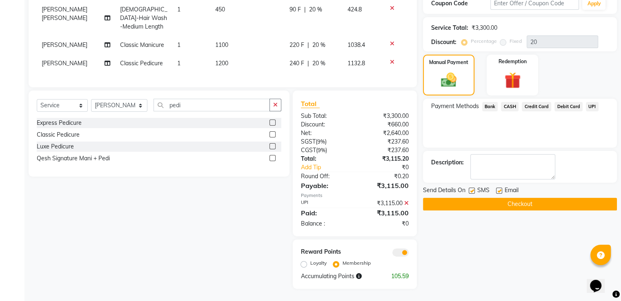
scroll to position [168, 0]
click at [517, 198] on button "Checkout" at bounding box center [520, 204] width 194 height 13
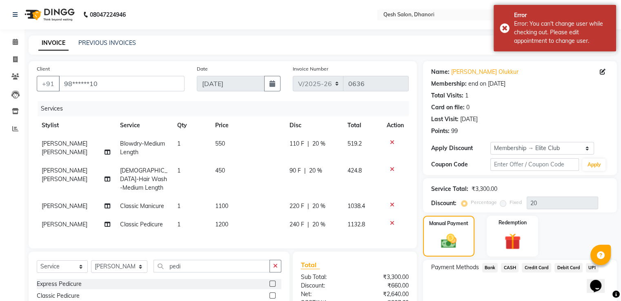
scroll to position [0, 0]
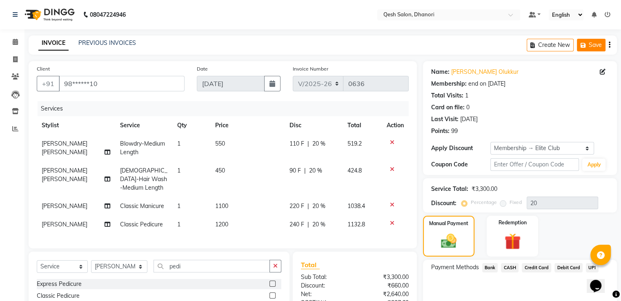
click at [592, 46] on button "Save" at bounding box center [591, 45] width 29 height 13
click at [13, 40] on icon at bounding box center [15, 42] width 5 height 6
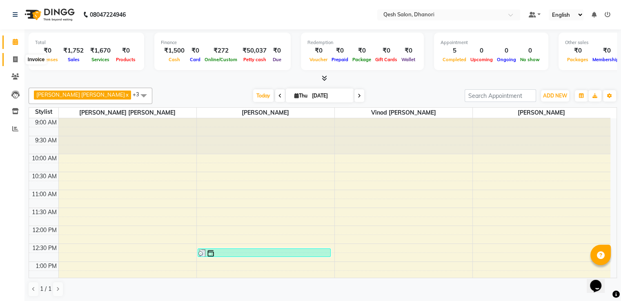
click at [13, 60] on icon at bounding box center [15, 59] width 4 height 6
select select "service"
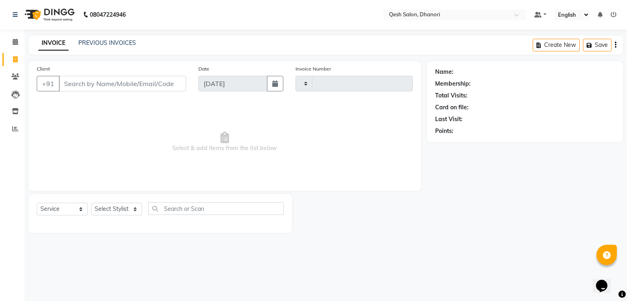
type input "0636"
select select "7641"
click at [79, 80] on input "Client" at bounding box center [122, 84] width 127 height 16
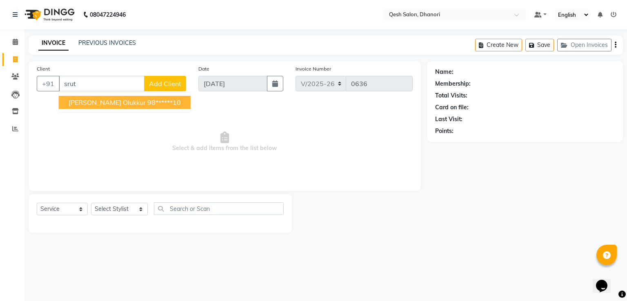
click at [80, 97] on button "[PERSON_NAME] 98******10" at bounding box center [125, 102] width 132 height 13
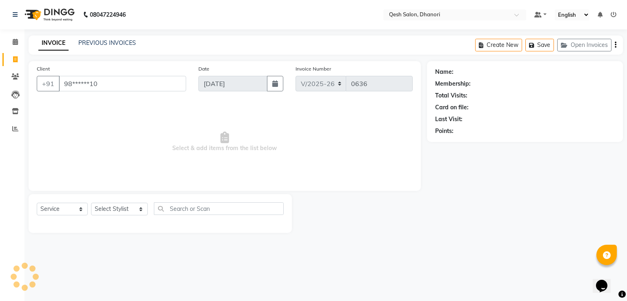
type input "98******10"
select select "2: Object"
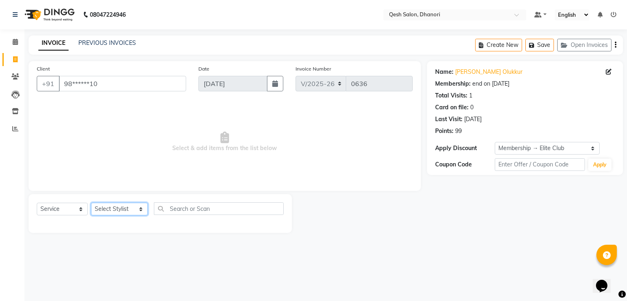
click at [131, 210] on select "Select Stylist [PERSON_NAME] [PERSON_NAME] [PERSON_NAME] [PERSON_NAME] [PERSON_…" at bounding box center [119, 209] width 57 height 13
select select "79251"
click at [91, 203] on select "Select Stylist [PERSON_NAME] [PERSON_NAME] [PERSON_NAME] [PERSON_NAME] [PERSON_…" at bounding box center [119, 209] width 57 height 13
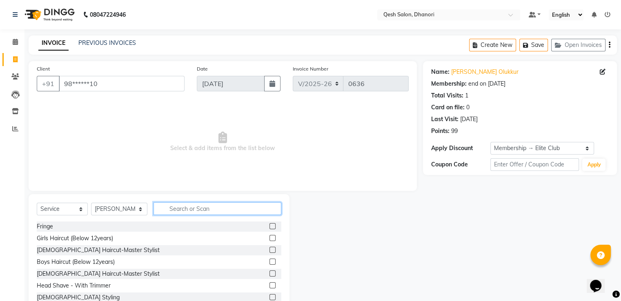
click at [169, 206] on input "text" at bounding box center [217, 209] width 127 height 13
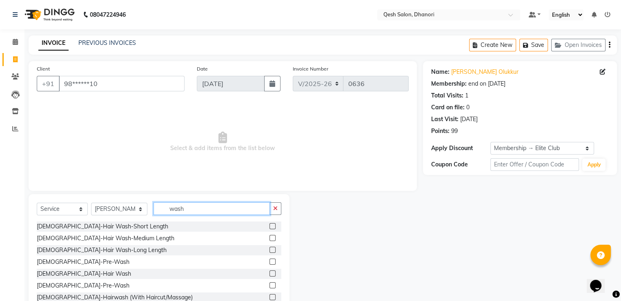
type input "wash"
click at [270, 239] on label at bounding box center [273, 238] width 6 height 6
click at [270, 239] on input "checkbox" at bounding box center [272, 238] width 5 height 5
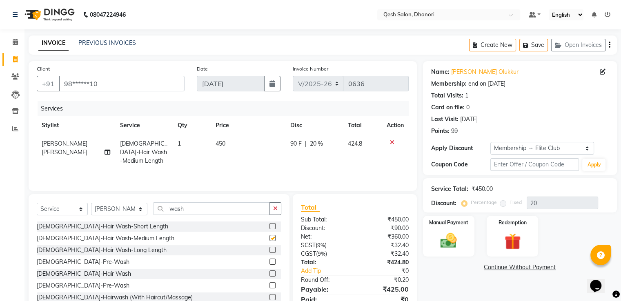
checkbox input "false"
click at [204, 211] on input "wash" at bounding box center [212, 209] width 116 height 13
type input "w"
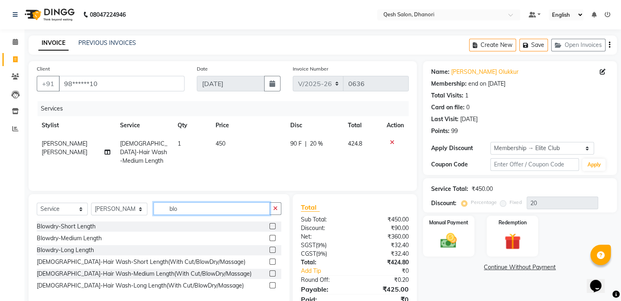
type input "blo"
click at [273, 239] on label at bounding box center [273, 238] width 6 height 6
click at [273, 239] on input "checkbox" at bounding box center [272, 238] width 5 height 5
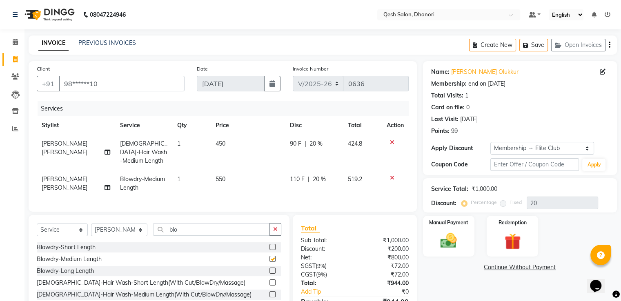
checkbox input "false"
click at [176, 226] on input "blo" at bounding box center [212, 229] width 116 height 13
type input "b"
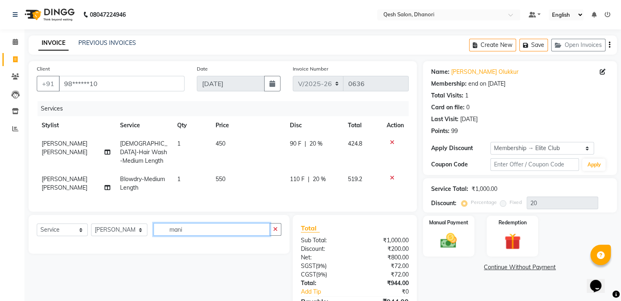
type input "mani"
click at [132, 227] on select "Select Stylist [PERSON_NAME] [PERSON_NAME] [PERSON_NAME] [PERSON_NAME] [PERSON_…" at bounding box center [119, 230] width 56 height 13
select select "83667"
click at [91, 224] on select "Select Stylist [PERSON_NAME] [PERSON_NAME] [PERSON_NAME] [PERSON_NAME] [PERSON_…" at bounding box center [119, 230] width 56 height 13
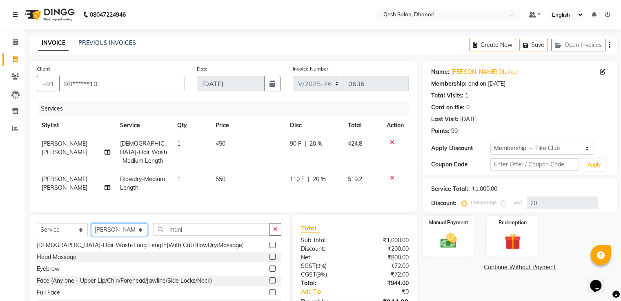
scroll to position [123, 0]
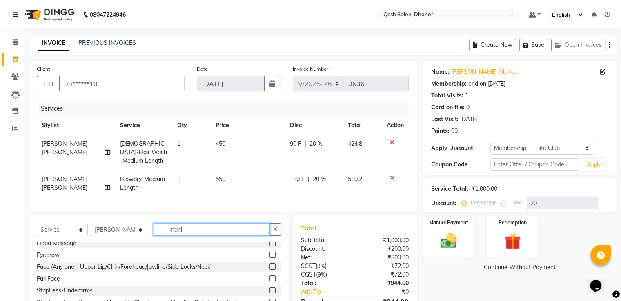
click at [182, 231] on input "mani" at bounding box center [212, 229] width 116 height 13
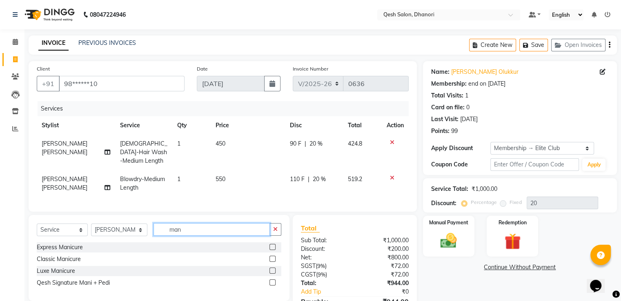
scroll to position [0, 0]
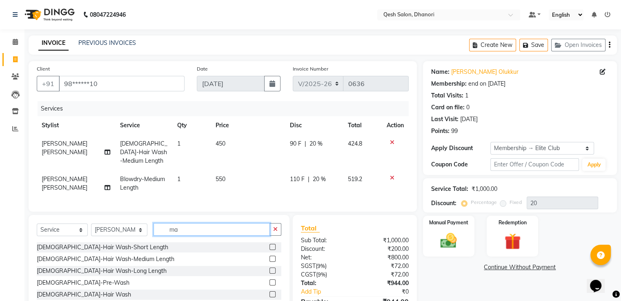
type input "m"
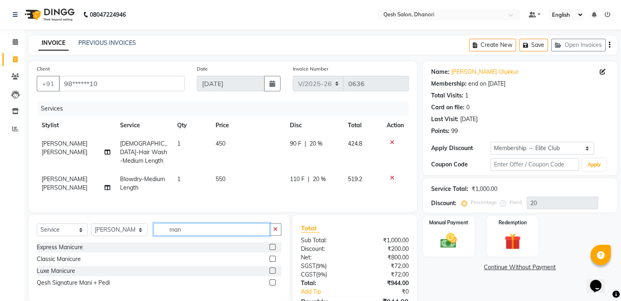
type input "mani"
click at [272, 256] on label at bounding box center [273, 259] width 6 height 6
click at [272, 257] on input "checkbox" at bounding box center [272, 259] width 5 height 5
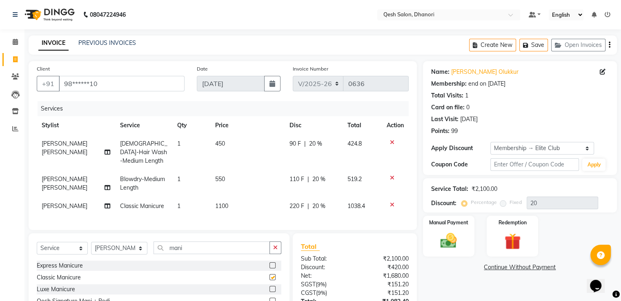
checkbox input "false"
click at [186, 244] on input "mani" at bounding box center [212, 248] width 116 height 13
type input "m"
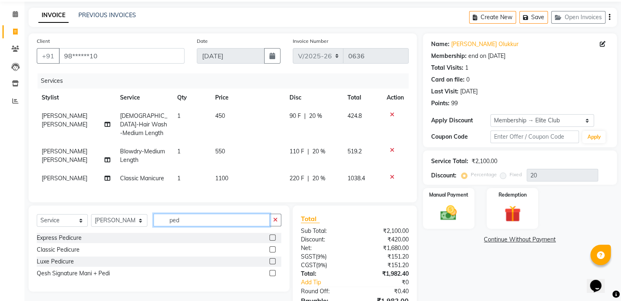
scroll to position [41, 0]
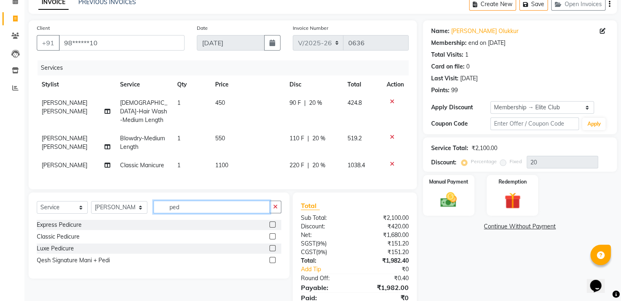
type input "ped"
click at [270, 234] on label at bounding box center [273, 237] width 6 height 6
click at [270, 234] on input "checkbox" at bounding box center [272, 236] width 5 height 5
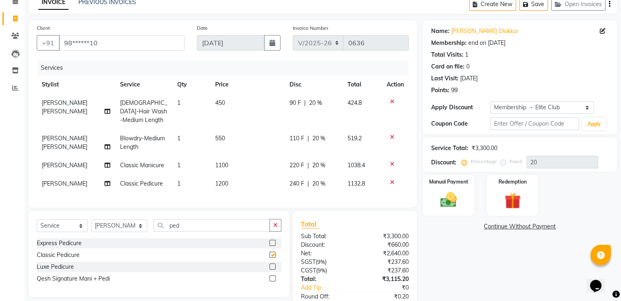
checkbox input "false"
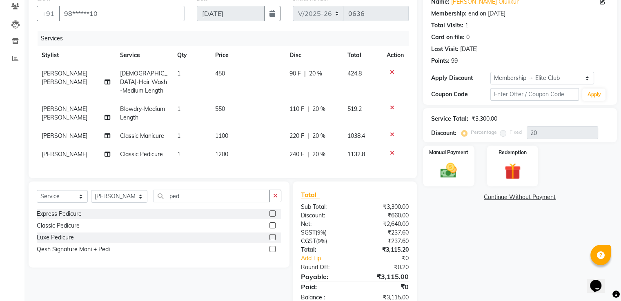
scroll to position [89, 0]
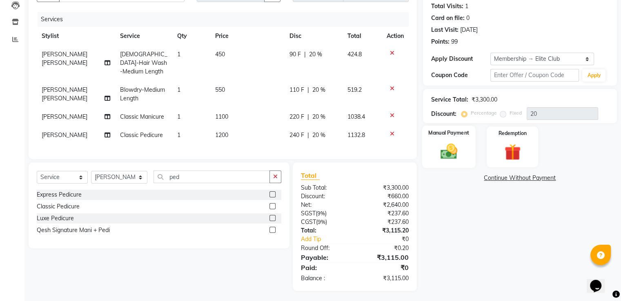
click at [441, 146] on img at bounding box center [448, 152] width 27 height 20
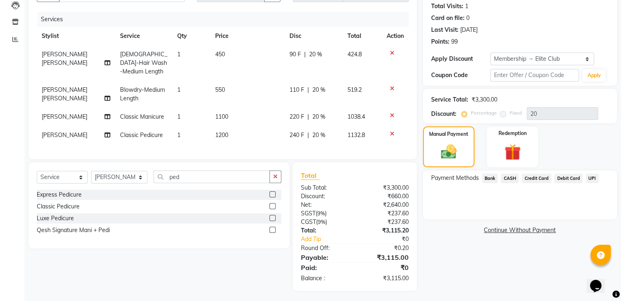
click at [591, 175] on span "UPI" at bounding box center [592, 178] width 13 height 9
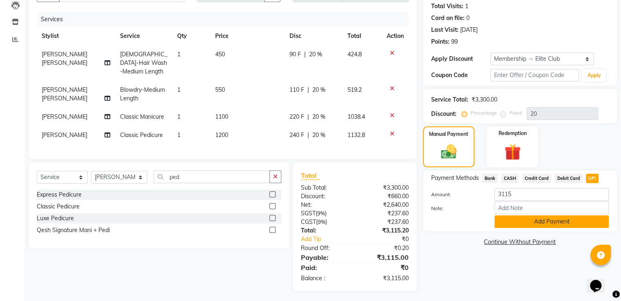
click at [560, 219] on button "Add Payment" at bounding box center [552, 222] width 114 height 13
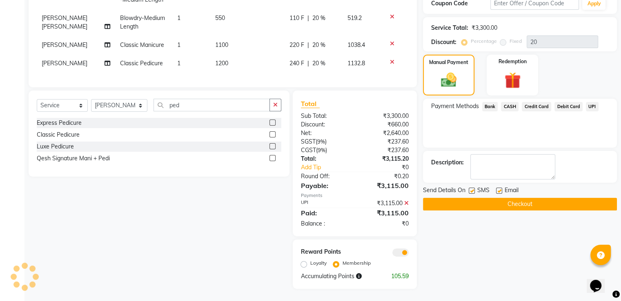
scroll to position [168, 0]
click at [517, 198] on button "Checkout" at bounding box center [520, 204] width 194 height 13
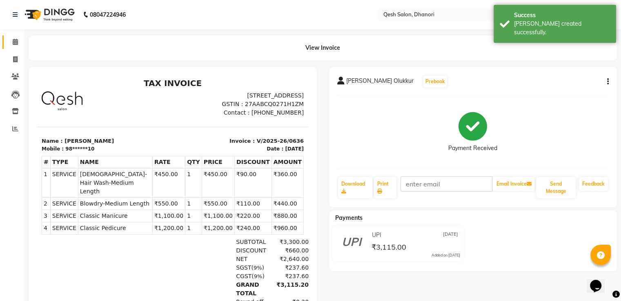
click at [14, 47] on link "Calendar" at bounding box center [12, 42] width 20 height 13
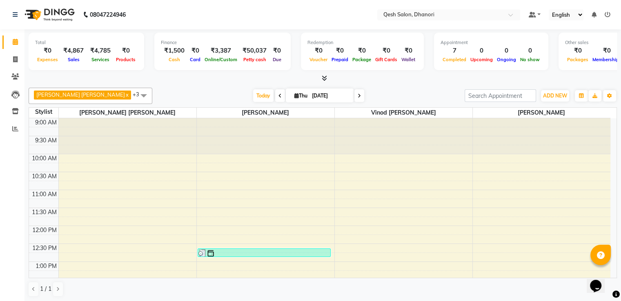
click at [441, 61] on span "Completed" at bounding box center [455, 60] width 28 height 6
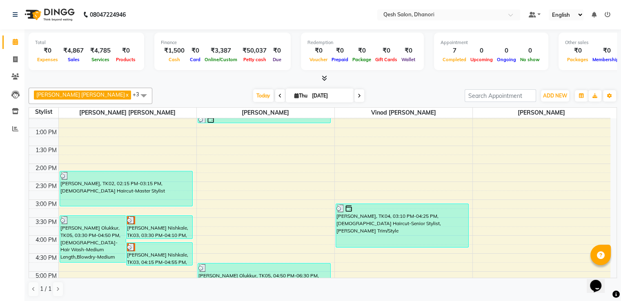
scroll to position [338, 0]
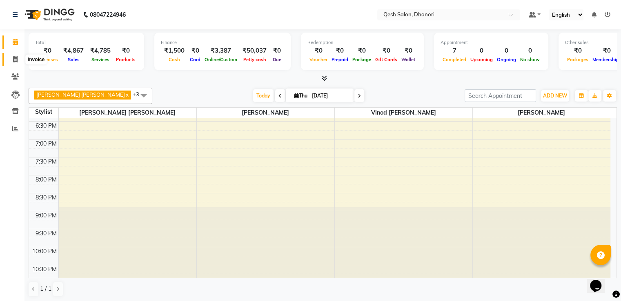
click at [15, 57] on icon at bounding box center [15, 59] width 4 height 6
select select "service"
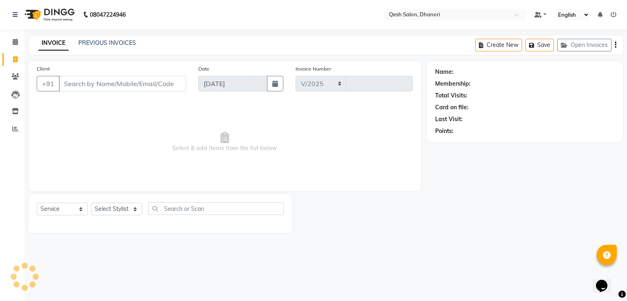
select select "7641"
type input "0637"
click at [78, 85] on input "Client" at bounding box center [122, 84] width 127 height 16
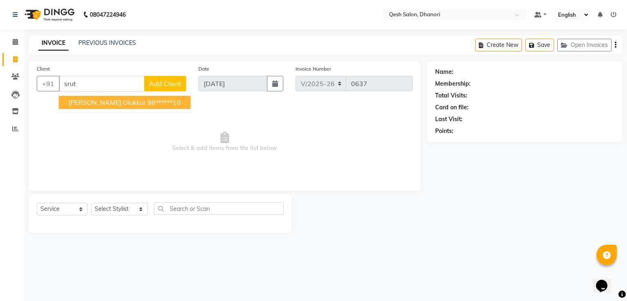
click at [147, 103] on ngb-highlight "98******10" at bounding box center [163, 102] width 33 height 8
type input "98******10"
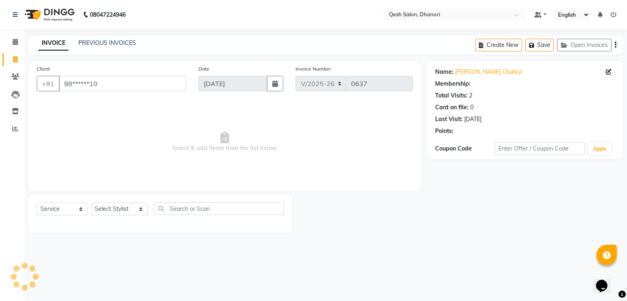
select select "2: Object"
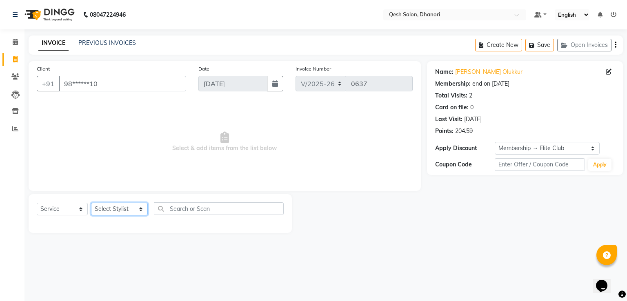
click at [132, 213] on select "Select Stylist [PERSON_NAME] [PERSON_NAME] [PERSON_NAME] [PERSON_NAME] [PERSON_…" at bounding box center [119, 209] width 57 height 13
select select "79251"
click at [91, 203] on select "Select Stylist [PERSON_NAME] [PERSON_NAME] [PERSON_NAME] [PERSON_NAME] [PERSON_…" at bounding box center [119, 209] width 57 height 13
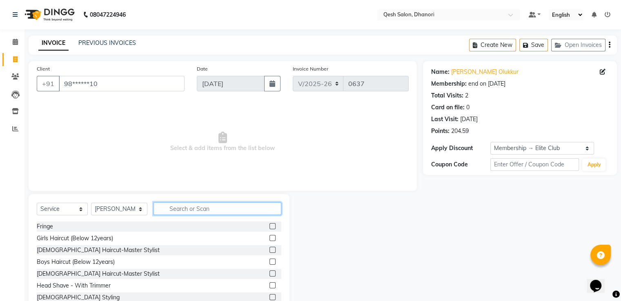
click at [165, 209] on input "text" at bounding box center [217, 209] width 127 height 13
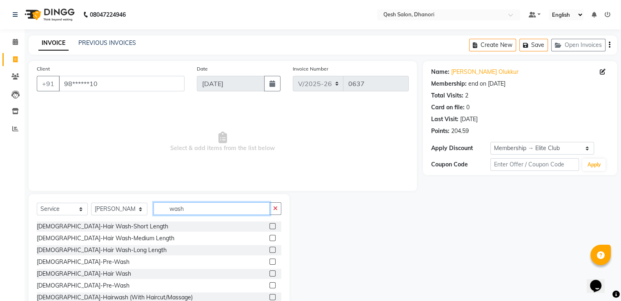
type input "wash"
click at [270, 239] on label at bounding box center [273, 238] width 6 height 6
click at [270, 239] on input "checkbox" at bounding box center [272, 238] width 5 height 5
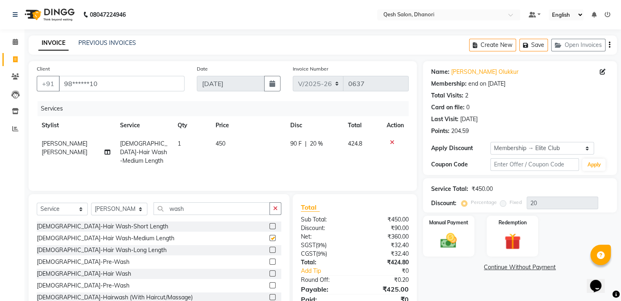
checkbox input "false"
click at [212, 208] on input "wash" at bounding box center [212, 209] width 116 height 13
type input "w"
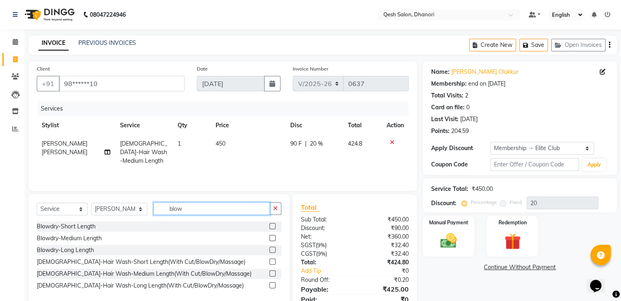
type input "blow"
click at [272, 238] on label at bounding box center [273, 238] width 6 height 6
click at [272, 238] on input "checkbox" at bounding box center [272, 238] width 5 height 5
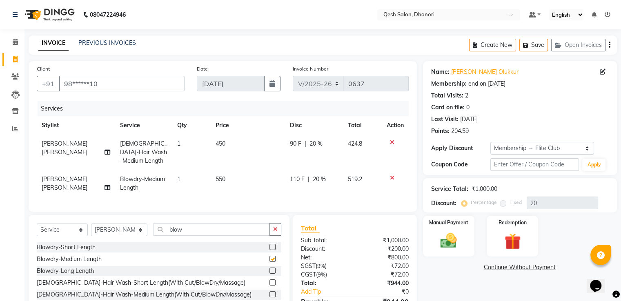
checkbox input "false"
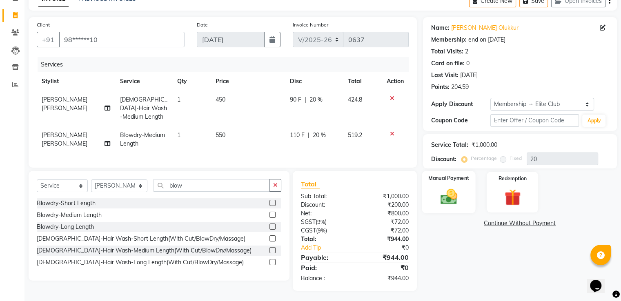
click at [453, 192] on img at bounding box center [448, 197] width 27 height 20
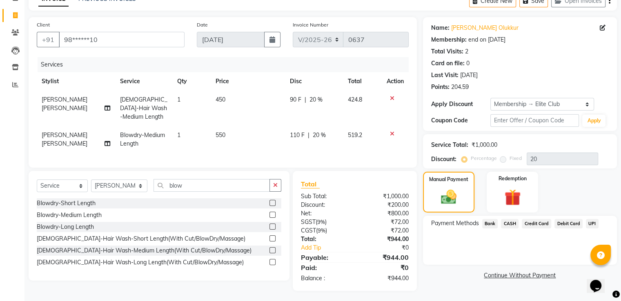
click at [595, 223] on span "UPI" at bounding box center [592, 223] width 13 height 9
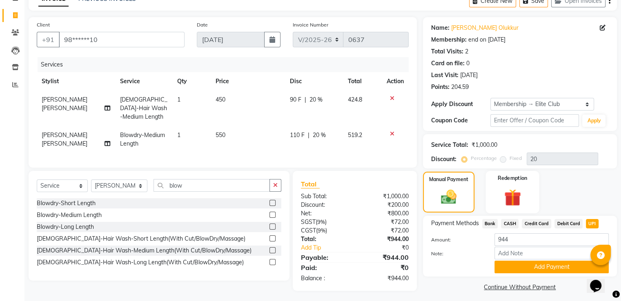
scroll to position [49, 0]
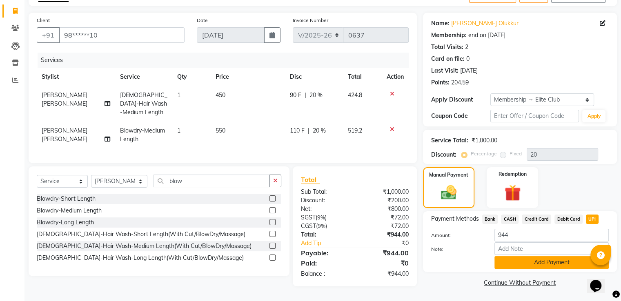
click at [540, 257] on button "Add Payment" at bounding box center [552, 263] width 114 height 13
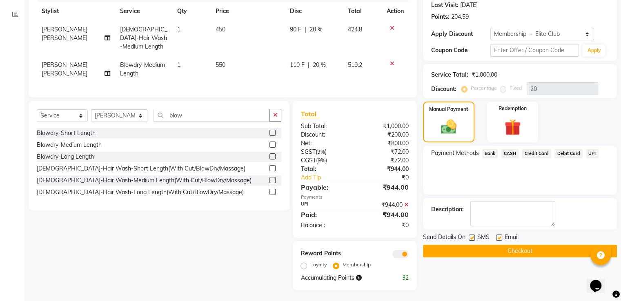
scroll to position [0, 0]
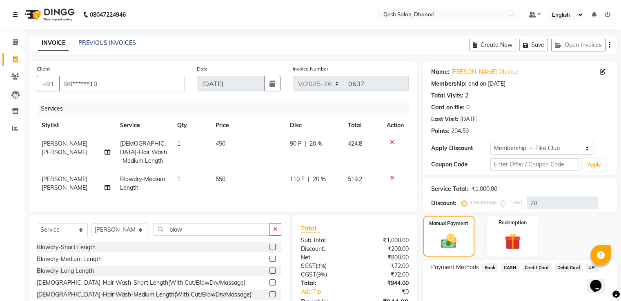
click at [563, 115] on div "Last Visit: [DATE]" at bounding box center [520, 119] width 178 height 9
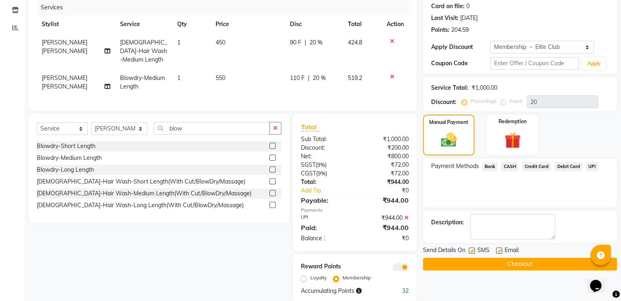
scroll to position [114, 0]
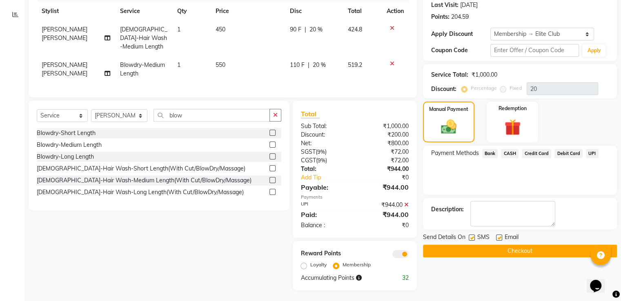
click at [590, 151] on span "UPI" at bounding box center [592, 153] width 13 height 9
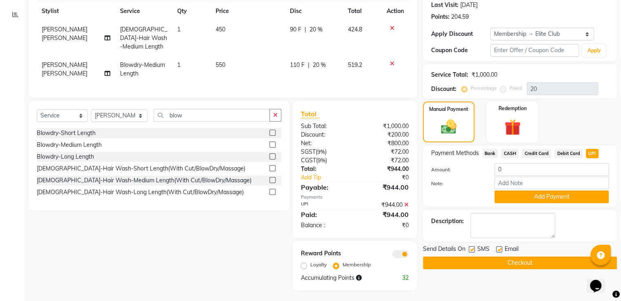
click at [510, 153] on span "CASH" at bounding box center [510, 153] width 18 height 9
click at [511, 172] on input "0" at bounding box center [552, 169] width 114 height 13
type input "500"
click at [526, 194] on button "Add Payment" at bounding box center [552, 197] width 114 height 13
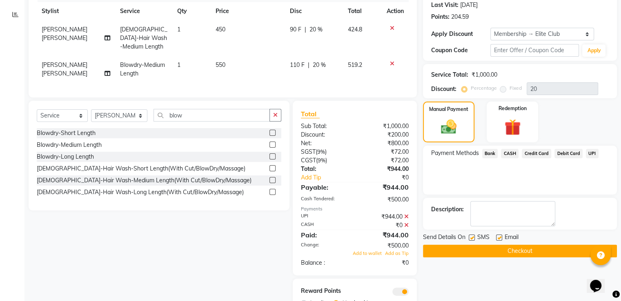
click at [589, 153] on span "UPI" at bounding box center [592, 153] width 13 height 9
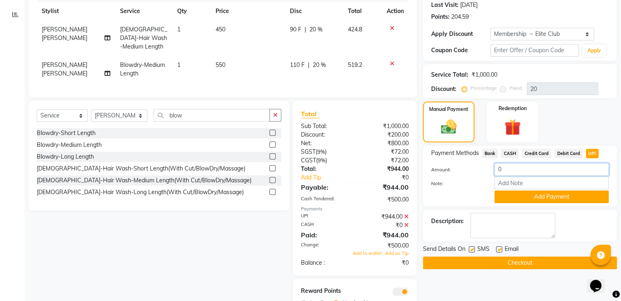
click at [506, 172] on input "0" at bounding box center [552, 169] width 114 height 13
type input "444"
click at [520, 191] on button "Add Payment" at bounding box center [552, 197] width 114 height 13
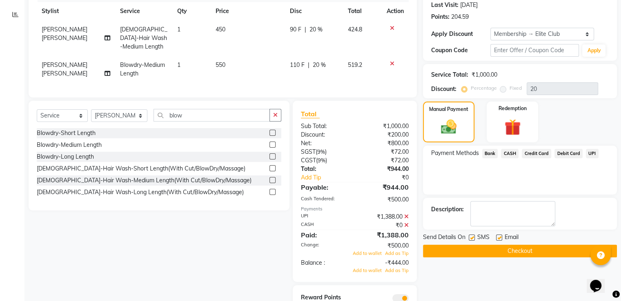
scroll to position [158, 0]
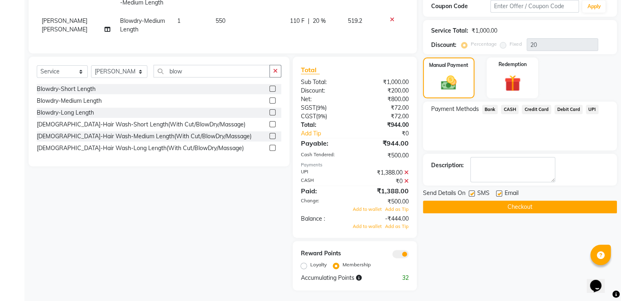
click at [406, 178] on icon at bounding box center [406, 181] width 4 height 6
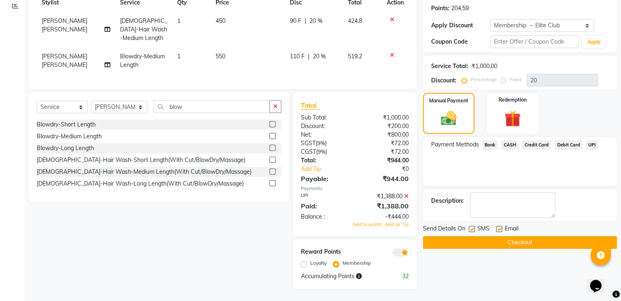
scroll to position [121, 0]
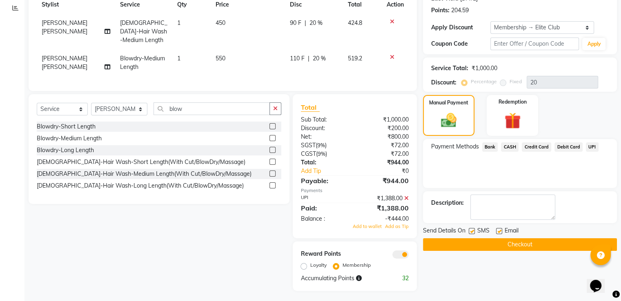
click at [404, 194] on div "₹1,388.00" at bounding box center [385, 198] width 60 height 9
click at [405, 196] on icon at bounding box center [406, 199] width 4 height 6
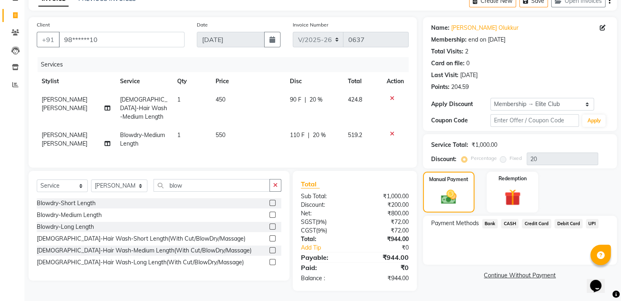
drag, startPoint x: 508, startPoint y: 221, endPoint x: 509, endPoint y: 227, distance: 6.2
click at [508, 221] on span "CASH" at bounding box center [510, 223] width 18 height 9
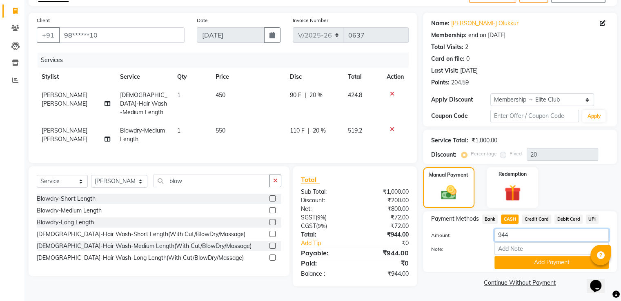
click at [510, 236] on input "944" at bounding box center [552, 235] width 114 height 13
type input "9"
type input "500"
click at [546, 261] on button "Add Payment" at bounding box center [552, 263] width 114 height 13
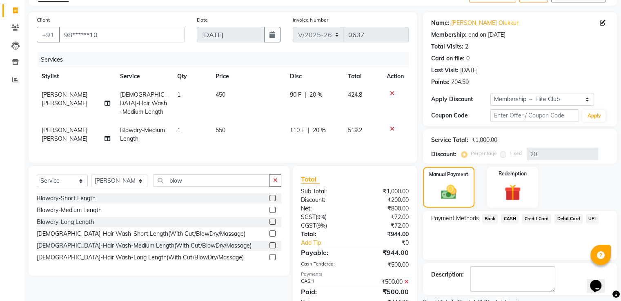
click at [589, 219] on span "UPI" at bounding box center [592, 218] width 13 height 9
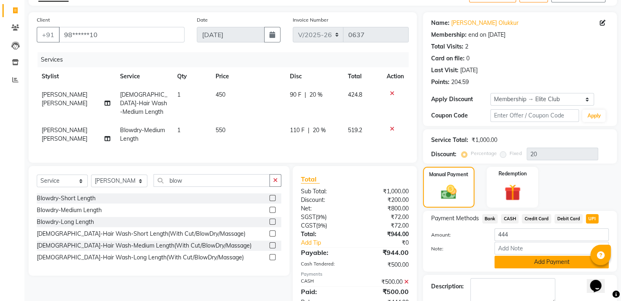
click at [531, 263] on button "Add Payment" at bounding box center [552, 262] width 114 height 13
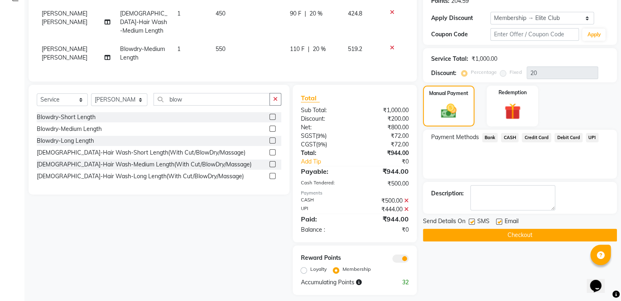
scroll to position [135, 0]
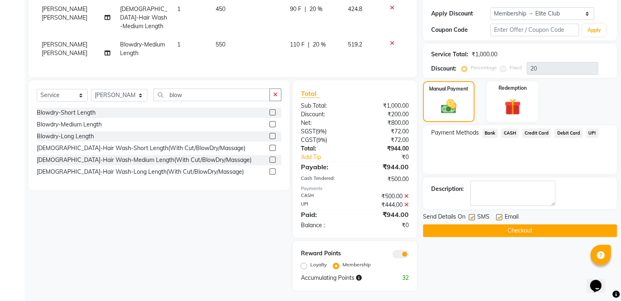
click at [523, 231] on button "Checkout" at bounding box center [520, 231] width 194 height 13
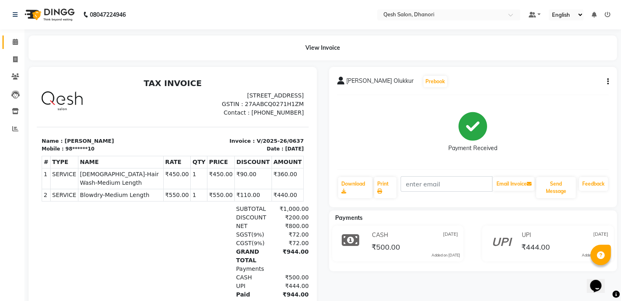
click at [13, 45] on icon at bounding box center [15, 42] width 5 height 6
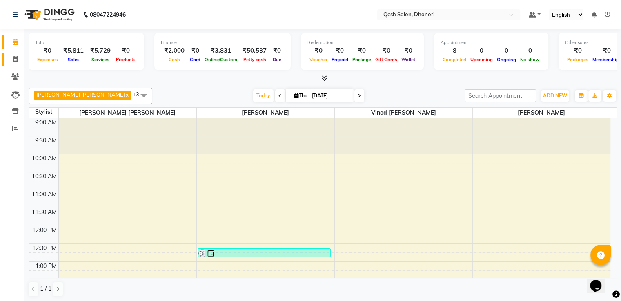
drag, startPoint x: 4, startPoint y: 59, endPoint x: 8, endPoint y: 61, distance: 4.6
click at [5, 59] on link "Invoice" at bounding box center [12, 59] width 20 height 13
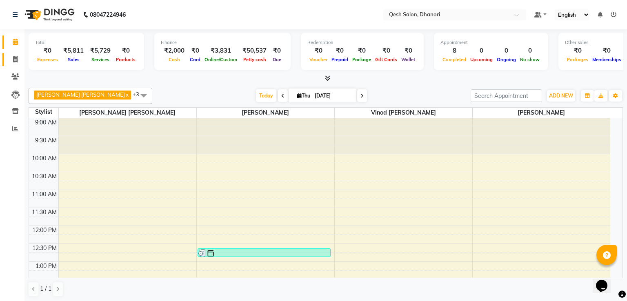
select select "7641"
select select "service"
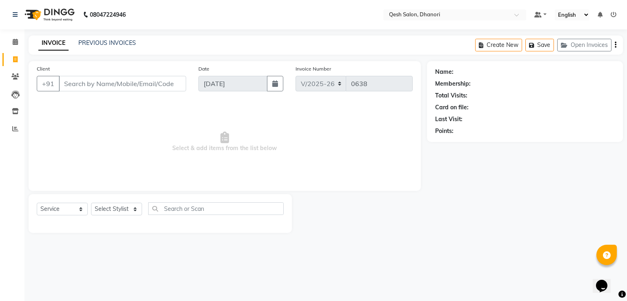
click at [68, 81] on input "Client" at bounding box center [122, 84] width 127 height 16
click at [71, 83] on input "Client" at bounding box center [122, 84] width 127 height 16
drag, startPoint x: 4, startPoint y: 13, endPoint x: 80, endPoint y: 83, distance: 103.8
click at [80, 83] on input "Client" at bounding box center [122, 84] width 127 height 16
type input "9727795825"
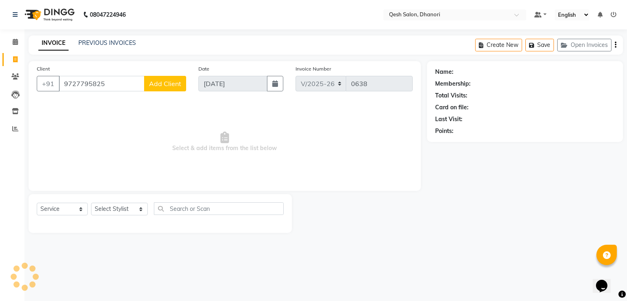
click at [172, 83] on span "Add Client" at bounding box center [165, 84] width 32 height 8
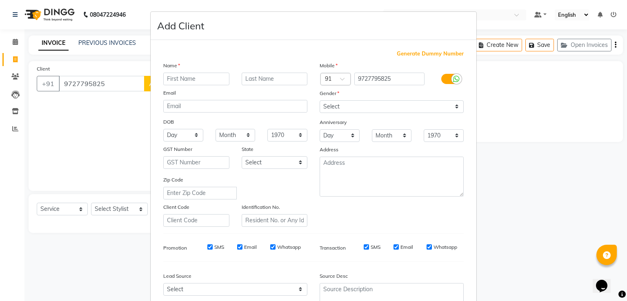
click at [177, 81] on input "text" at bounding box center [196, 79] width 66 height 13
type input "Riya"
click at [250, 81] on input "text" at bounding box center [275, 79] width 66 height 13
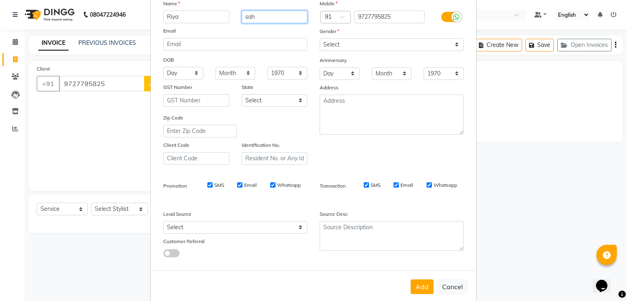
scroll to position [80, 0]
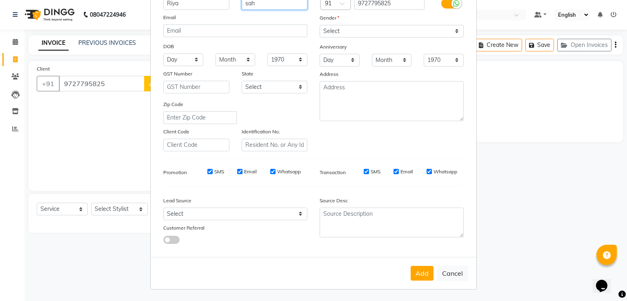
type input "sah"
click at [252, 211] on select "Select Walk-in Referral Internet Friend Word of Mouth Advertisement Facebook Ju…" at bounding box center [235, 214] width 144 height 13
select select "51686"
click at [163, 208] on select "Select Walk-in Referral Internet Friend Word of Mouth Advertisement Facebook Ju…" at bounding box center [235, 214] width 144 height 13
click at [413, 273] on button "Add" at bounding box center [422, 273] width 23 height 15
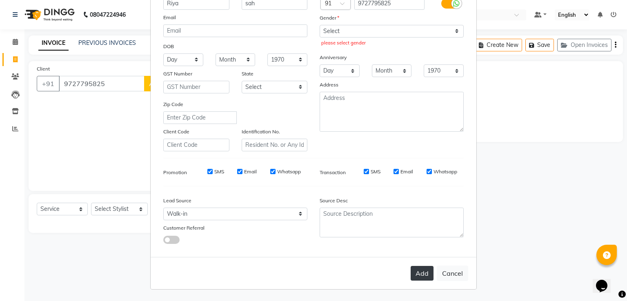
click at [421, 273] on button "Add" at bounding box center [422, 273] width 23 height 15
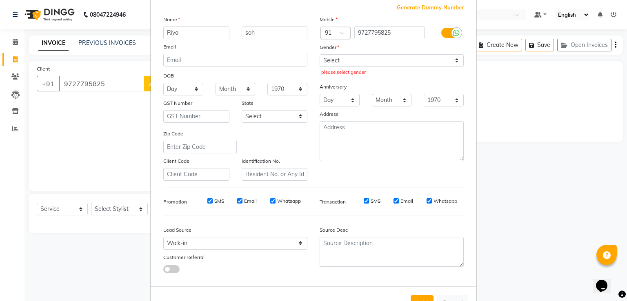
scroll to position [0, 0]
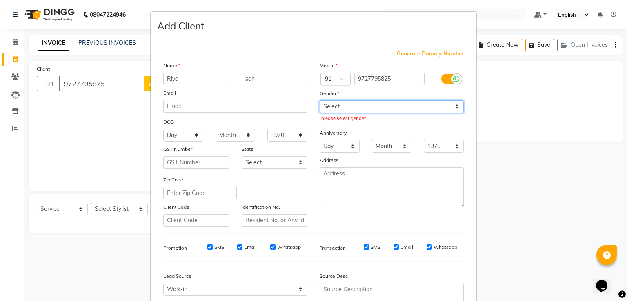
click at [366, 103] on select "Select [DEMOGRAPHIC_DATA] [DEMOGRAPHIC_DATA] Other Prefer Not To Say" at bounding box center [392, 106] width 144 height 13
select select "[DEMOGRAPHIC_DATA]"
click at [320, 101] on select "Select [DEMOGRAPHIC_DATA] [DEMOGRAPHIC_DATA] Other Prefer Not To Say" at bounding box center [392, 106] width 144 height 13
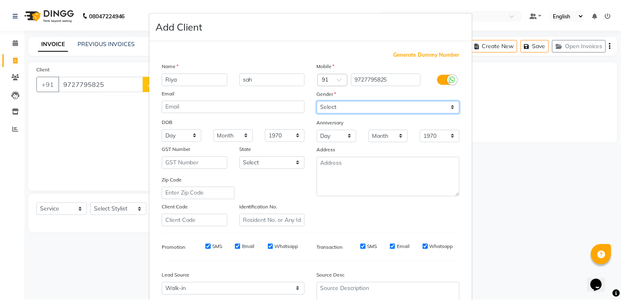
scroll to position [80, 0]
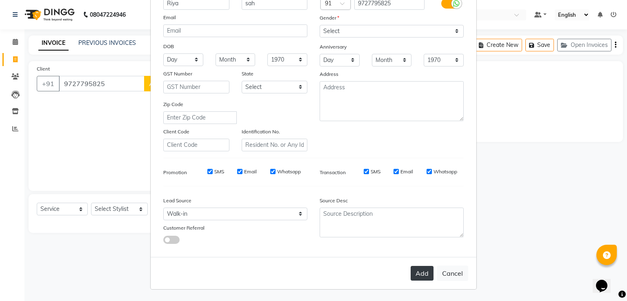
click at [415, 277] on button "Add" at bounding box center [422, 273] width 23 height 15
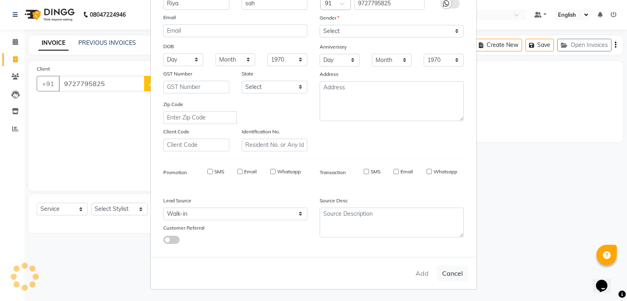
type input "97******25"
select select
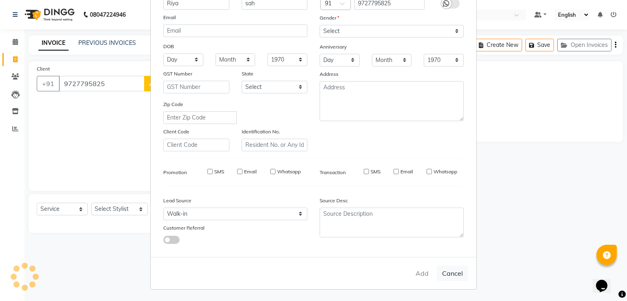
select select
checkbox input "false"
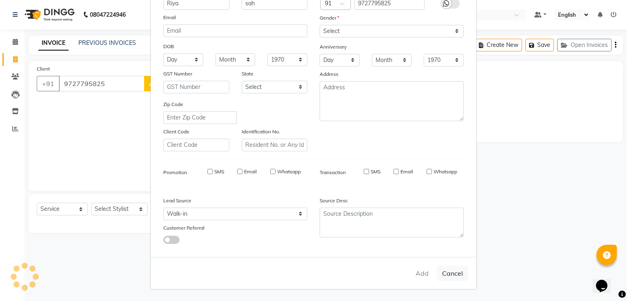
checkbox input "false"
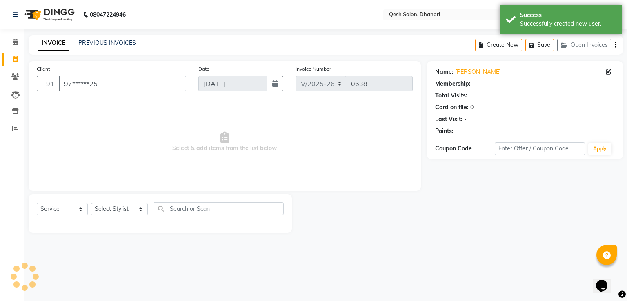
select select "1: Object"
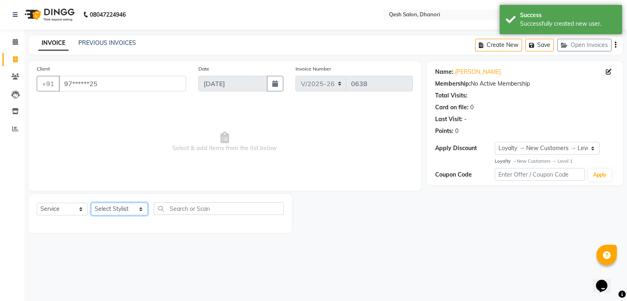
click at [127, 210] on select "Select Stylist [PERSON_NAME] [PERSON_NAME] [PERSON_NAME] [PERSON_NAME] [PERSON_…" at bounding box center [119, 209] width 57 height 13
select select "83667"
click at [91, 203] on select "Select Stylist [PERSON_NAME] [PERSON_NAME] [PERSON_NAME] [PERSON_NAME] [PERSON_…" at bounding box center [119, 209] width 57 height 13
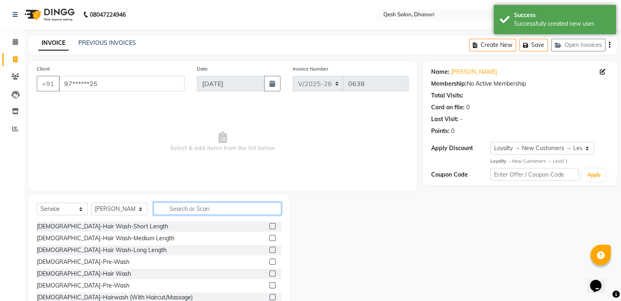
click at [188, 210] on input "text" at bounding box center [217, 209] width 127 height 13
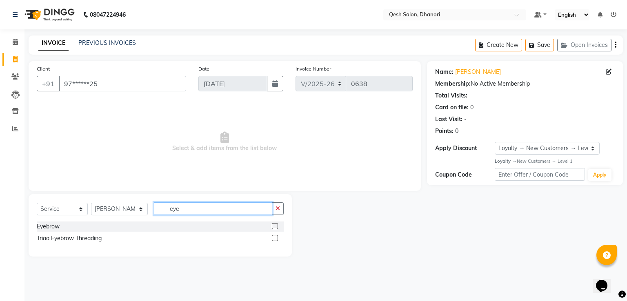
type input "eye"
click at [273, 226] on label at bounding box center [275, 226] width 6 height 6
click at [273, 226] on input "checkbox" at bounding box center [274, 226] width 5 height 5
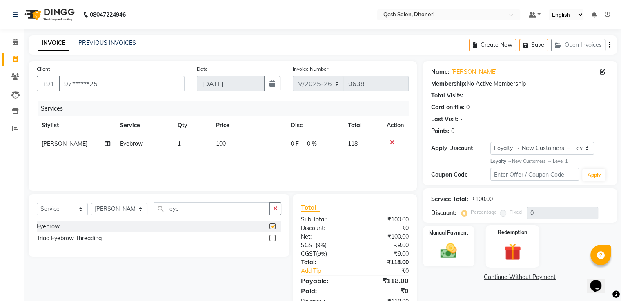
checkbox input "false"
click at [441, 252] on img at bounding box center [448, 251] width 27 height 20
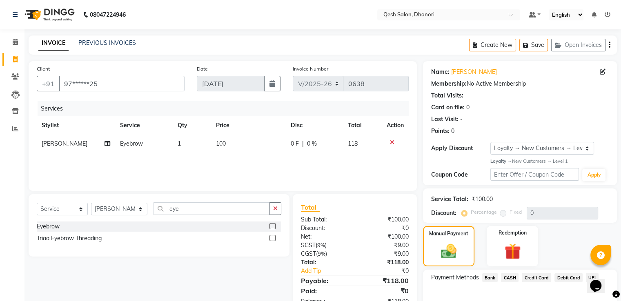
scroll to position [47, 0]
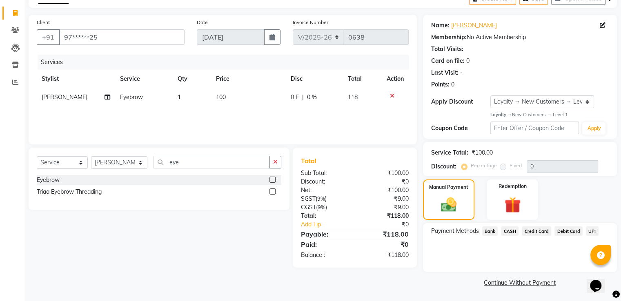
click at [590, 231] on span "UPI" at bounding box center [592, 231] width 13 height 9
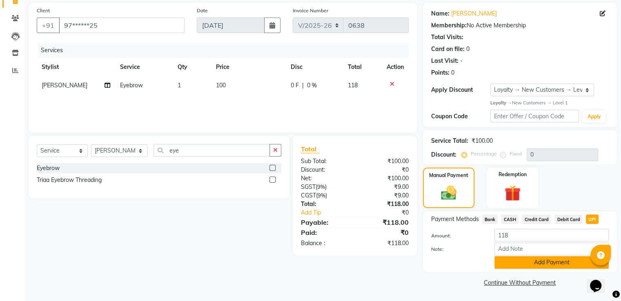
click at [558, 259] on button "Add Payment" at bounding box center [552, 263] width 114 height 13
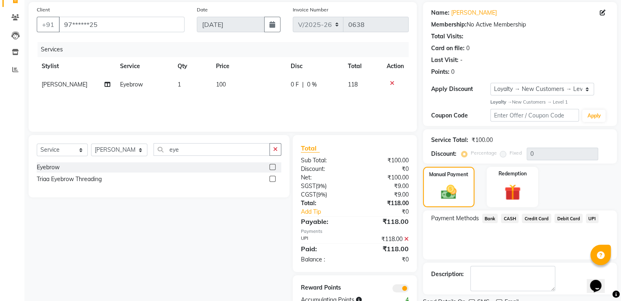
scroll to position [92, 0]
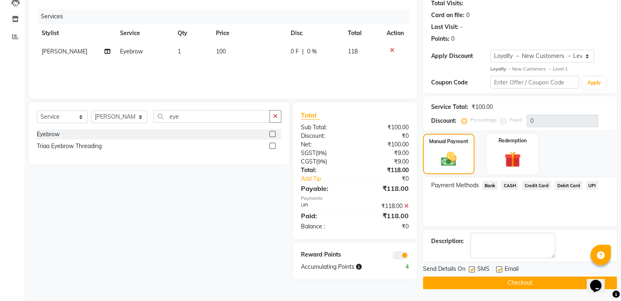
click at [544, 285] on button "Checkout" at bounding box center [520, 283] width 194 height 13
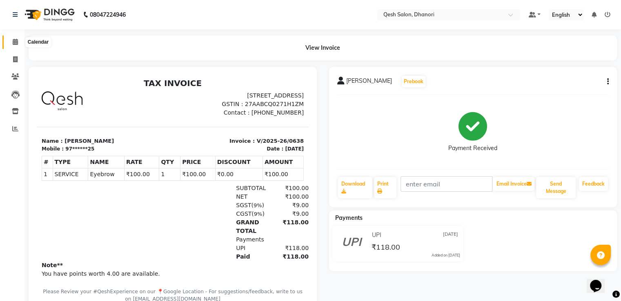
click at [13, 45] on icon at bounding box center [15, 42] width 5 height 6
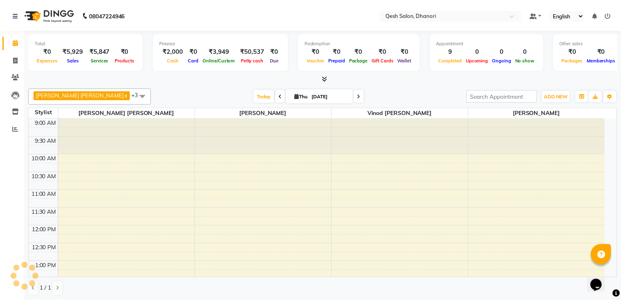
scroll to position [321, 0]
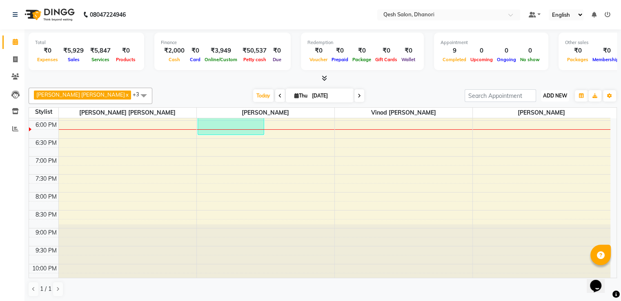
click at [554, 93] on span "ADD NEW" at bounding box center [555, 96] width 24 height 6
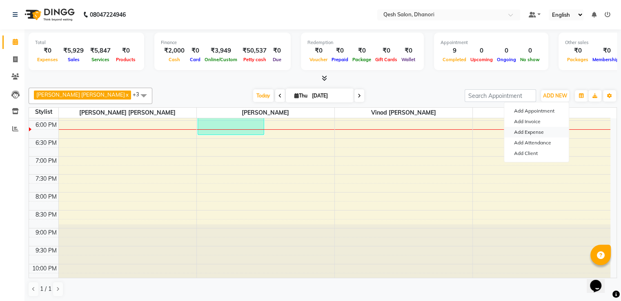
click at [540, 132] on link "Add Expense" at bounding box center [536, 132] width 65 height 11
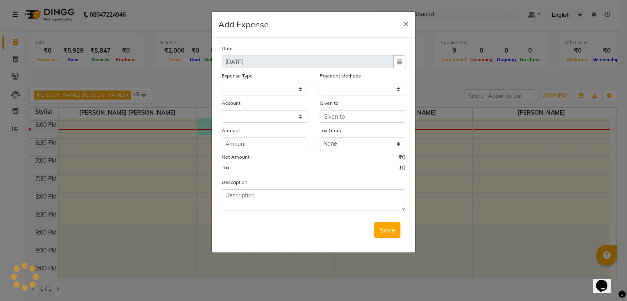
select select
select select "1"
select select "6771"
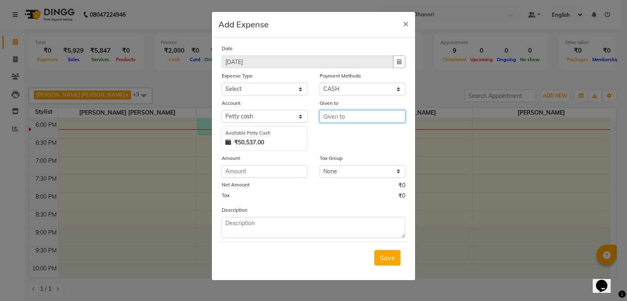
click at [346, 120] on input "text" at bounding box center [363, 116] width 86 height 13
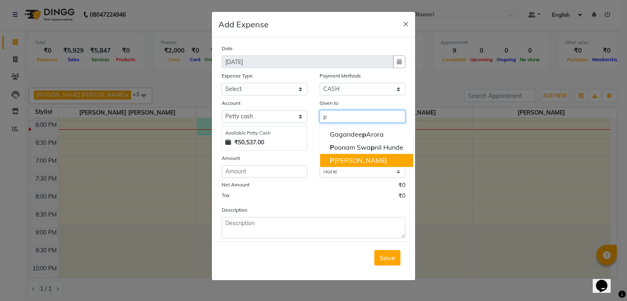
click at [344, 159] on ngb-highlight "P [PERSON_NAME]" at bounding box center [358, 160] width 57 height 8
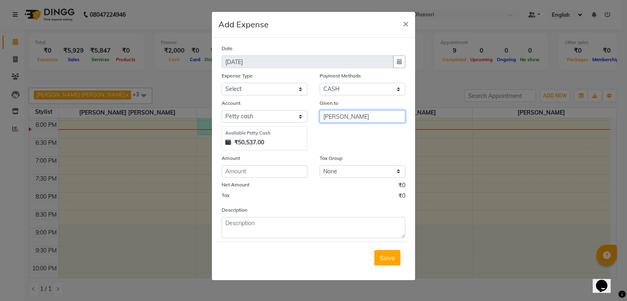
type input "[PERSON_NAME]"
click at [276, 170] on input "number" at bounding box center [265, 171] width 86 height 13
type input "500"
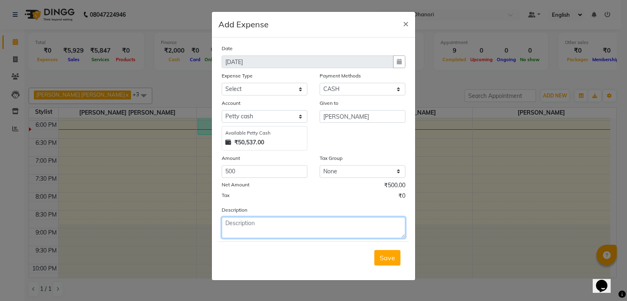
click at [252, 229] on textarea at bounding box center [314, 227] width 184 height 21
type textarea "V"
type textarea "tip"
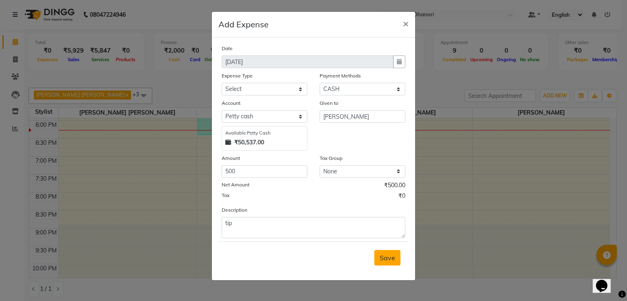
click at [381, 255] on span "Save" at bounding box center [388, 258] width 16 height 8
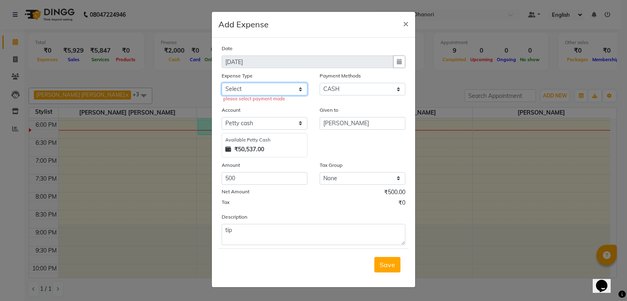
click at [261, 90] on select "Select Bank Payment charges Cash transfer to bank Client Snacks Consumable Prod…" at bounding box center [265, 89] width 86 height 13
select select "23654"
click at [222, 84] on select "Select Bank Payment charges Cash transfer to bank Client Snacks Consumable Prod…" at bounding box center [265, 89] width 86 height 13
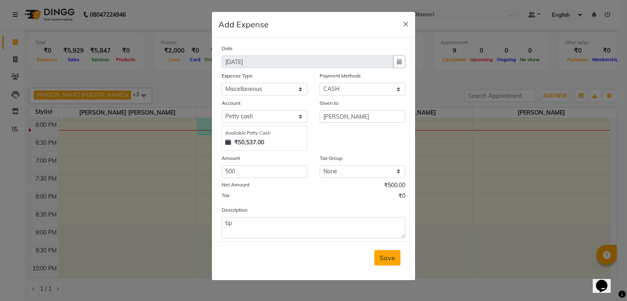
click at [382, 262] on span "Save" at bounding box center [388, 258] width 16 height 8
